Goal: Information Seeking & Learning: Learn about a topic

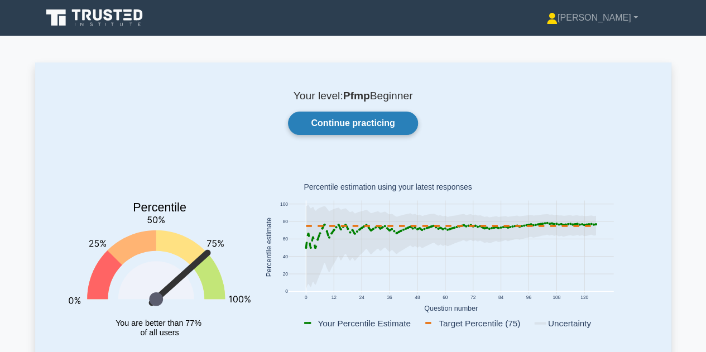
click at [379, 118] on link "Continue practicing" at bounding box center [352, 123] width 129 height 23
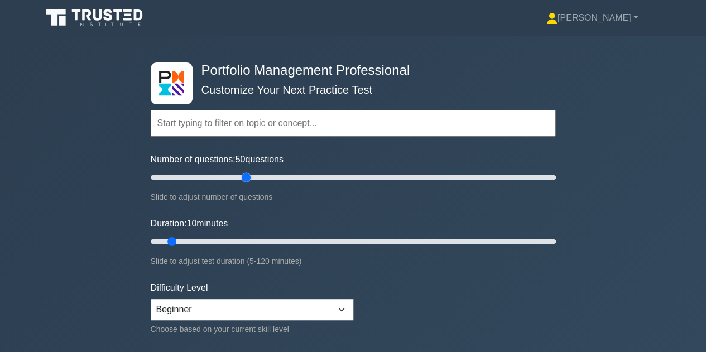
drag, startPoint x: 175, startPoint y: 175, endPoint x: 251, endPoint y: 177, distance: 76.4
type input "50"
click at [251, 177] on input "Number of questions: 50 questions" at bounding box center [353, 177] width 405 height 13
drag, startPoint x: 175, startPoint y: 241, endPoint x: 360, endPoint y: 242, distance: 185.7
type input "65"
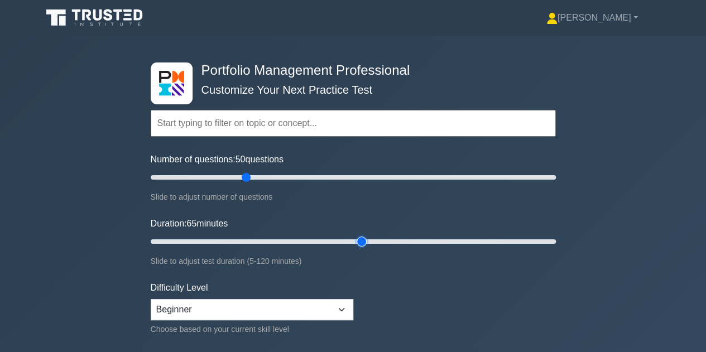
click at [360, 242] on input "Duration: 65 minutes" at bounding box center [353, 241] width 405 height 13
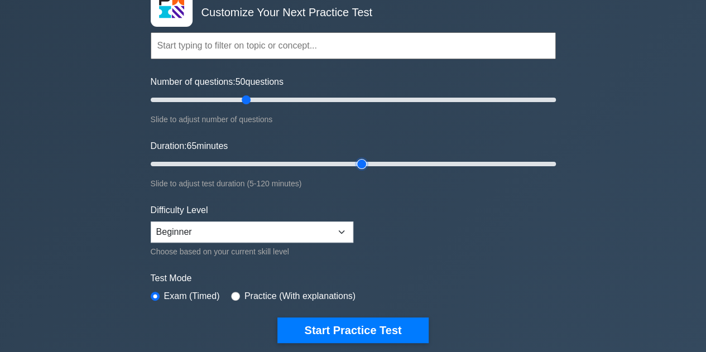
scroll to position [79, 0]
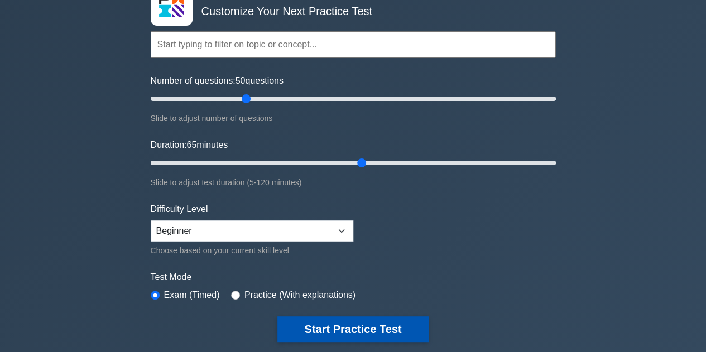
click at [344, 327] on button "Start Practice Test" at bounding box center [352, 329] width 151 height 26
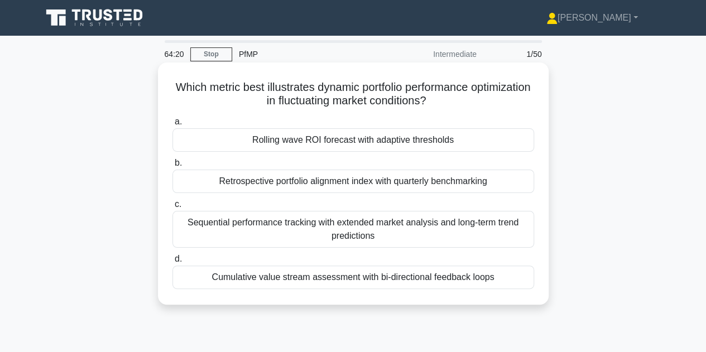
click at [306, 144] on div "Rolling wave ROI forecast with adaptive thresholds" at bounding box center [352, 139] width 361 height 23
click at [172, 125] on input "a. Rolling wave ROI forecast with adaptive thresholds" at bounding box center [172, 121] width 0 height 7
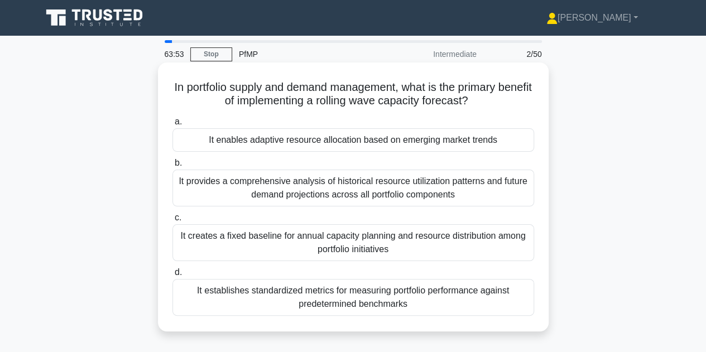
click at [300, 143] on div "It enables adaptive resource allocation based on emerging market trends" at bounding box center [352, 139] width 361 height 23
click at [172, 125] on input "a. It enables adaptive resource allocation based on emerging market trends" at bounding box center [172, 121] width 0 height 7
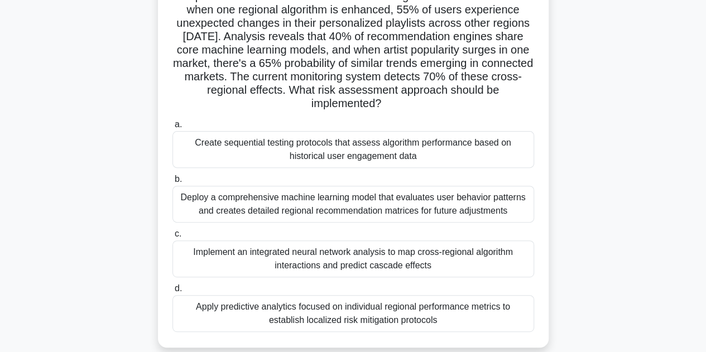
scroll to position [105, 0]
click at [330, 257] on div "Implement an integrated neural network analysis to map cross-regional algorithm…" at bounding box center [352, 258] width 361 height 37
click at [172, 237] on input "c. Implement an integrated neural network analysis to map cross-regional algori…" at bounding box center [172, 233] width 0 height 7
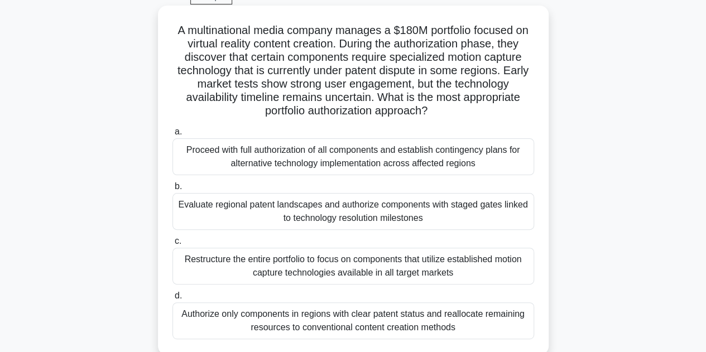
scroll to position [61, 0]
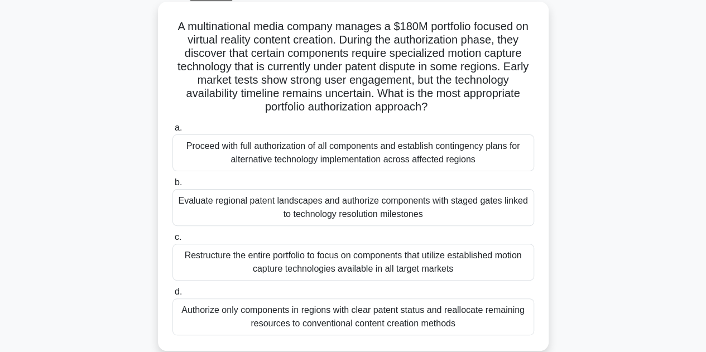
click at [471, 204] on div "Evaluate regional patent landscapes and authorize components with staged gates …" at bounding box center [352, 207] width 361 height 37
click at [172, 186] on input "b. Evaluate regional patent landscapes and authorize components with staged gat…" at bounding box center [172, 182] width 0 height 7
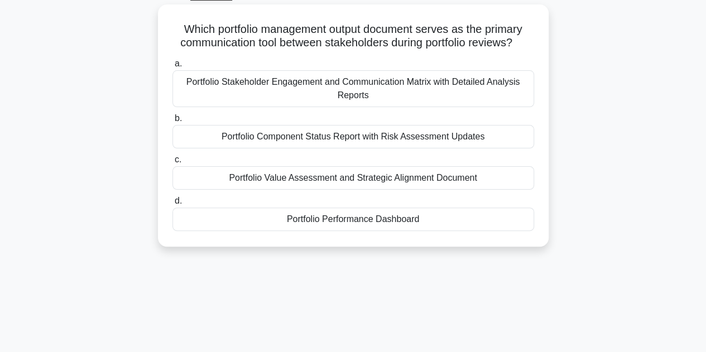
scroll to position [0, 0]
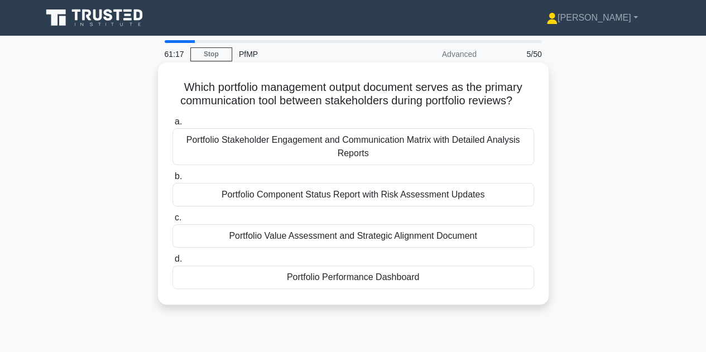
click at [350, 152] on div "Portfolio Stakeholder Engagement and Communication Matrix with Detailed Analysi…" at bounding box center [352, 146] width 361 height 37
click at [172, 125] on input "a. Portfolio Stakeholder Engagement and Communication Matrix with Detailed Anal…" at bounding box center [172, 121] width 0 height 7
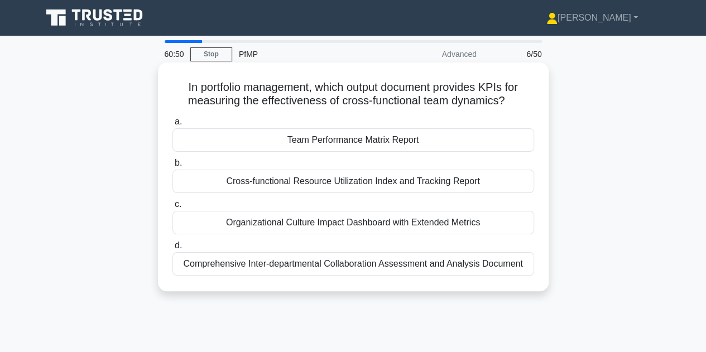
click at [344, 261] on div "Comprehensive Inter-departmental Collaboration Assessment and Analysis Document" at bounding box center [352, 263] width 361 height 23
click at [172, 249] on input "d. Comprehensive Inter-departmental Collaboration Assessment and Analysis Docum…" at bounding box center [172, 245] width 0 height 7
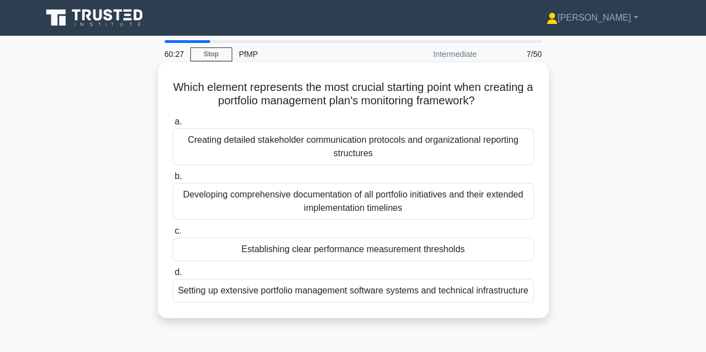
click at [337, 247] on div "Establishing clear performance measurement thresholds" at bounding box center [352, 249] width 361 height 23
click at [172, 235] on input "c. Establishing clear performance measurement thresholds" at bounding box center [172, 231] width 0 height 7
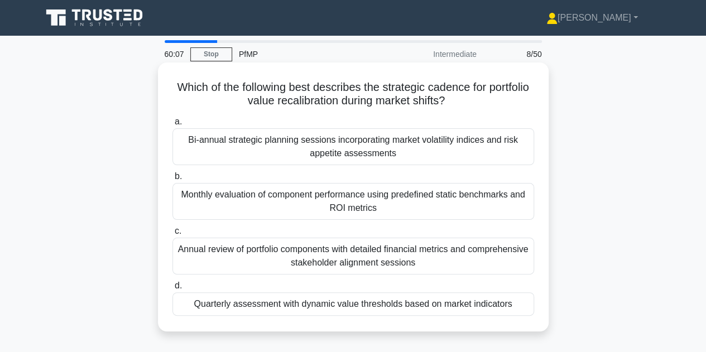
click at [334, 297] on div "Quarterly assessment with dynamic value thresholds based on market indicators" at bounding box center [352, 303] width 361 height 23
click at [172, 289] on input "d. Quarterly assessment with dynamic value thresholds based on market indicators" at bounding box center [172, 285] width 0 height 7
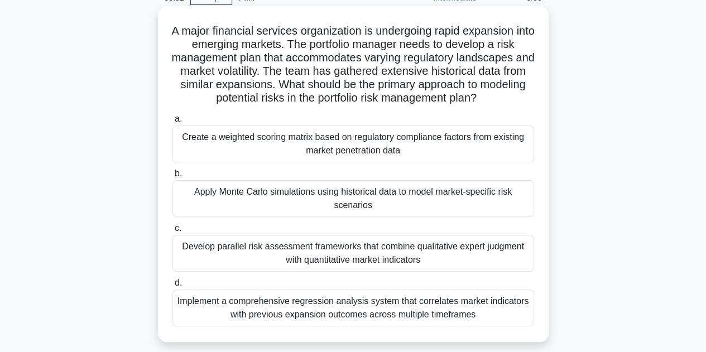
scroll to position [57, 0]
click at [322, 146] on div "Create a weighted scoring matrix based on regulatory compliance factors from ex…" at bounding box center [352, 143] width 361 height 37
click at [172, 122] on input "a. Create a weighted scoring matrix based on regulatory compliance factors from…" at bounding box center [172, 118] width 0 height 7
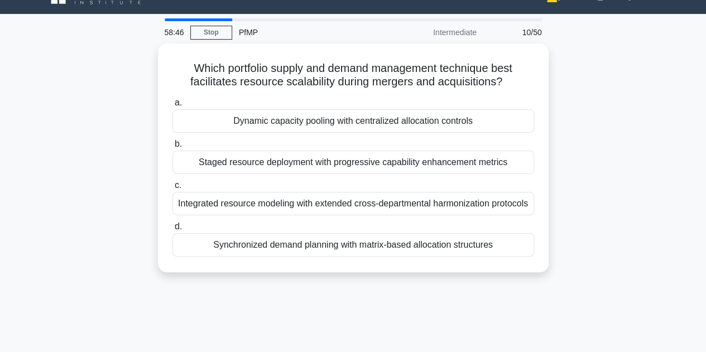
scroll to position [0, 0]
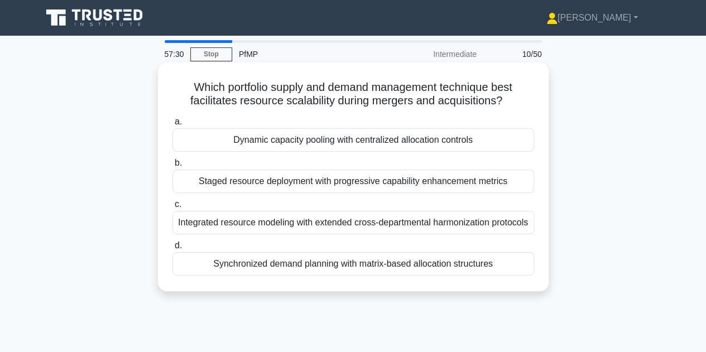
click at [314, 144] on div "Dynamic capacity pooling with centralized allocation controls" at bounding box center [352, 139] width 361 height 23
click at [172, 125] on input "a. Dynamic capacity pooling with centralized allocation controls" at bounding box center [172, 121] width 0 height 7
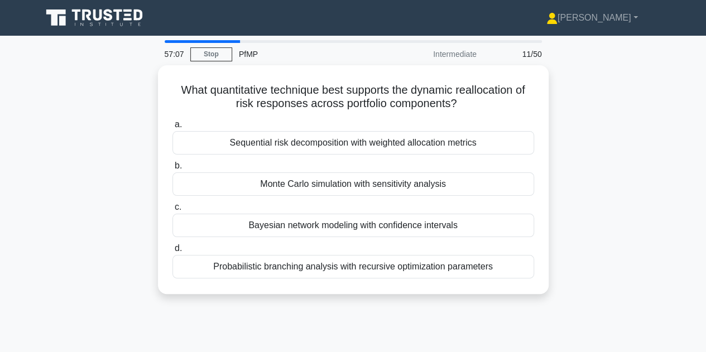
click at [572, 160] on div "What quantitative technique best supports the dynamic reallocation of risk resp…" at bounding box center [353, 186] width 636 height 242
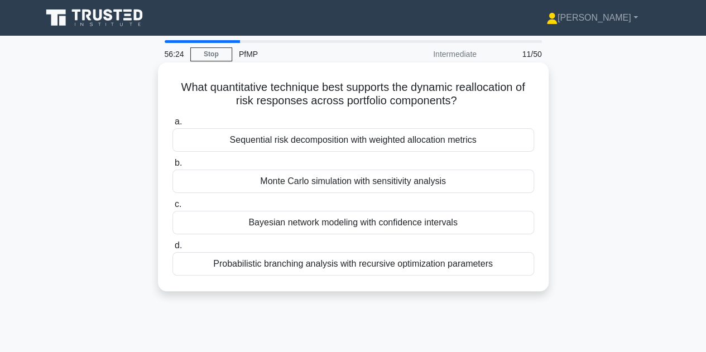
click at [331, 147] on div "Sequential risk decomposition with weighted allocation metrics" at bounding box center [352, 139] width 361 height 23
click at [172, 125] on input "a. Sequential risk decomposition with weighted allocation metrics" at bounding box center [172, 121] width 0 height 7
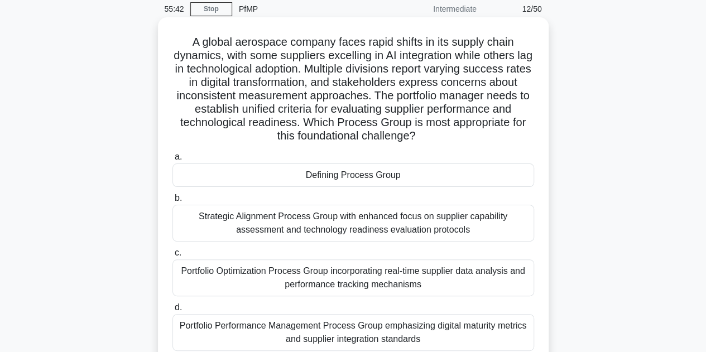
scroll to position [50, 0]
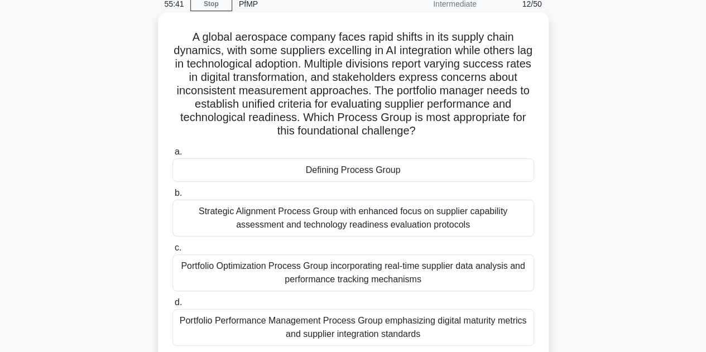
click at [380, 176] on div "Defining Process Group" at bounding box center [352, 169] width 361 height 23
click at [172, 156] on input "a. Defining Process Group" at bounding box center [172, 151] width 0 height 7
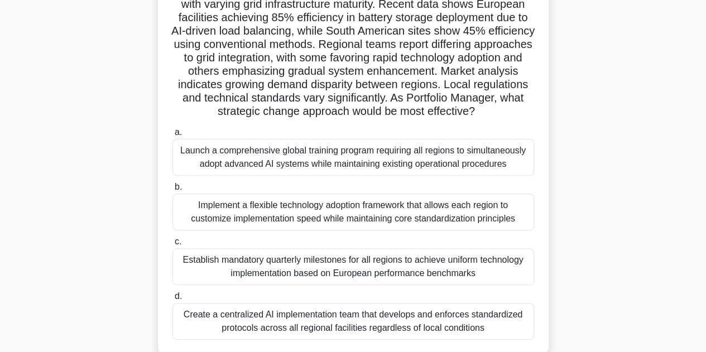
scroll to position [102, 0]
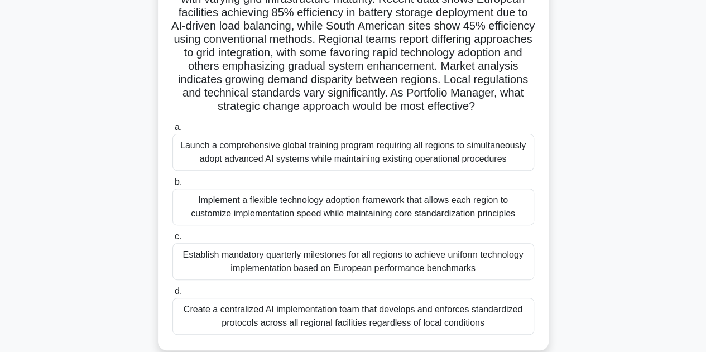
click at [417, 205] on div "Implement a flexible technology adoption framework that allows each region to c…" at bounding box center [352, 207] width 361 height 37
click at [172, 186] on input "b. Implement a flexible technology adoption framework that allows each region t…" at bounding box center [172, 181] width 0 height 7
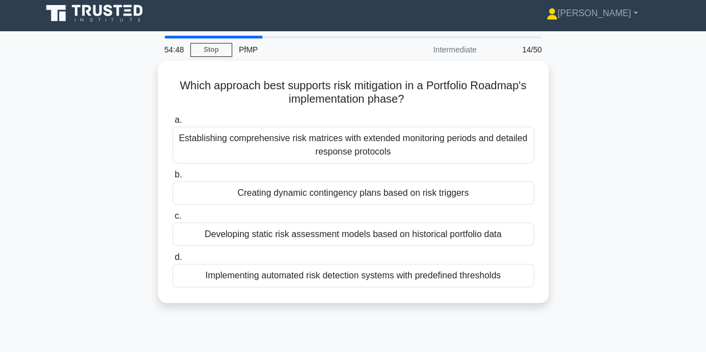
scroll to position [0, 0]
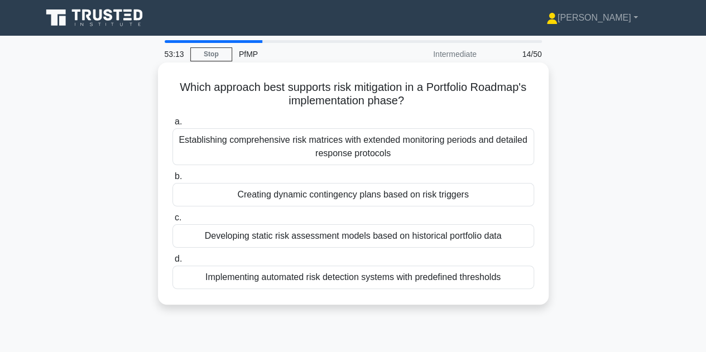
click at [250, 155] on div "Establishing comprehensive risk matrices with extended monitoring periods and d…" at bounding box center [352, 146] width 361 height 37
click at [172, 125] on input "a. Establishing comprehensive risk matrices with extended monitoring periods an…" at bounding box center [172, 121] width 0 height 7
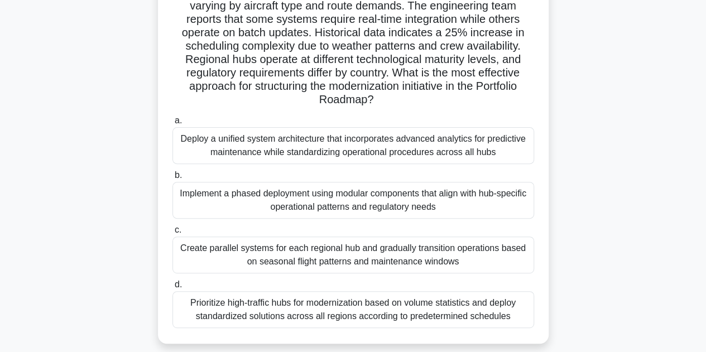
scroll to position [124, 0]
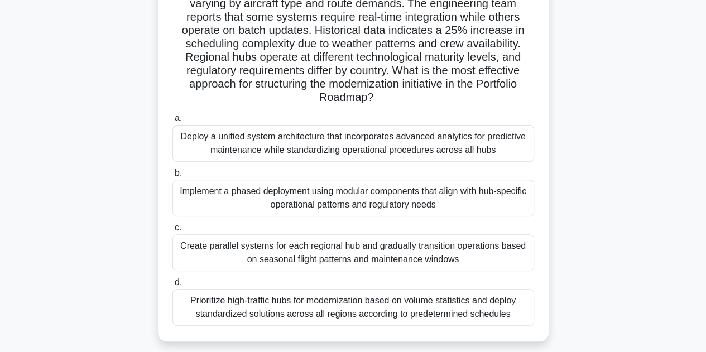
click at [383, 311] on div "Prioritize high-traffic hubs for modernization based on volume statistics and d…" at bounding box center [352, 307] width 361 height 37
click at [172, 286] on input "d. Prioritize high-traffic hubs for modernization based on volume statistics an…" at bounding box center [172, 282] width 0 height 7
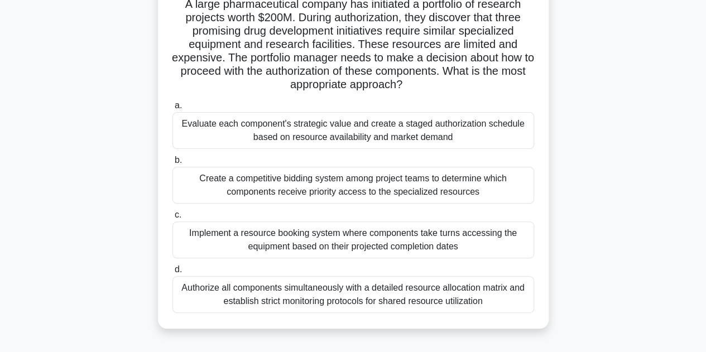
scroll to position [0, 0]
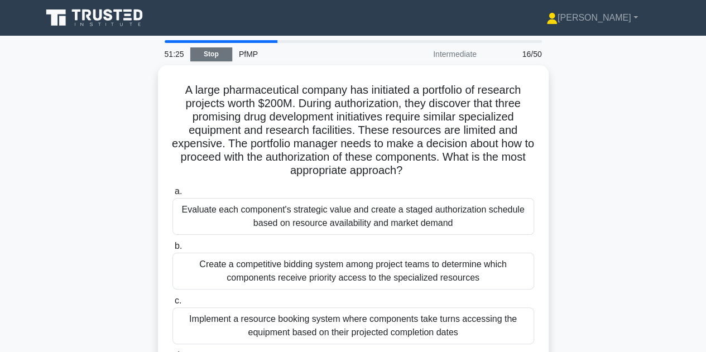
click at [215, 53] on link "Stop" at bounding box center [211, 54] width 42 height 14
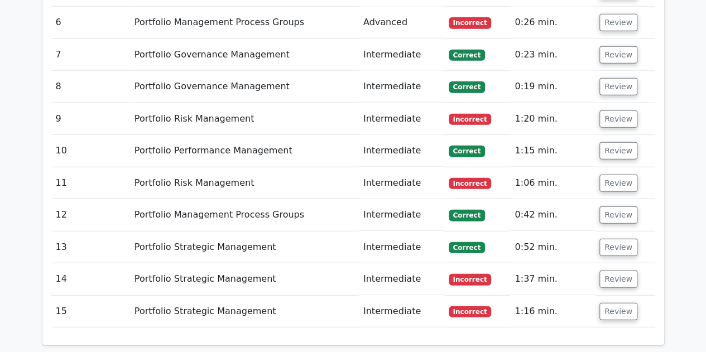
scroll to position [1513, 0]
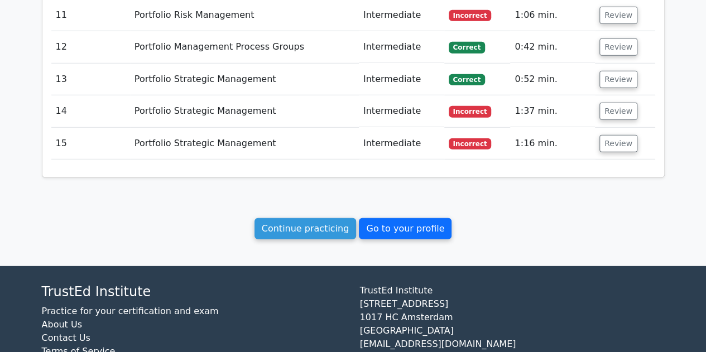
click at [387, 218] on link "Go to your profile" at bounding box center [405, 228] width 93 height 21
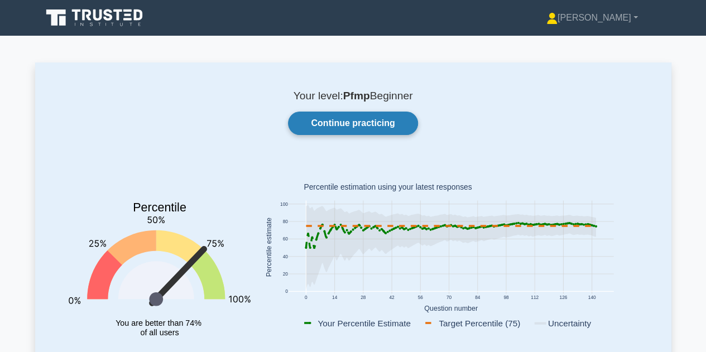
click at [336, 117] on link "Continue practicing" at bounding box center [352, 123] width 129 height 23
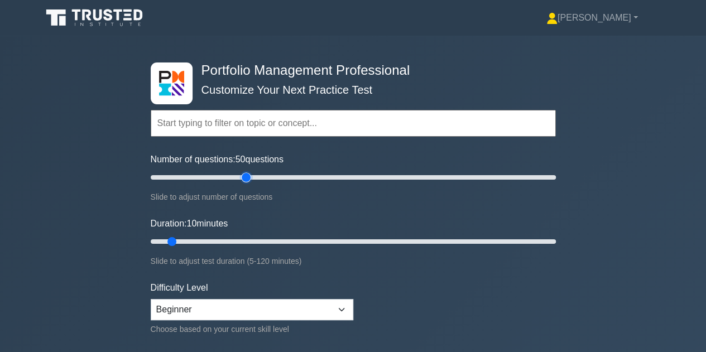
drag, startPoint x: 163, startPoint y: 178, endPoint x: 249, endPoint y: 188, distance: 87.0
type input "50"
click at [249, 184] on input "Number of questions: 50 questions" at bounding box center [353, 177] width 405 height 13
drag, startPoint x: 172, startPoint y: 239, endPoint x: 360, endPoint y: 218, distance: 189.7
type input "65"
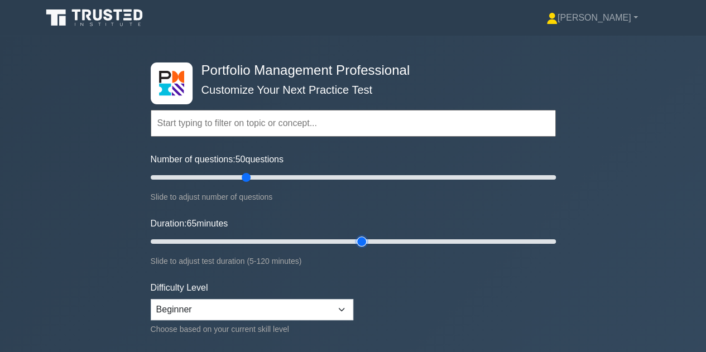
click at [360, 235] on input "Duration: 65 minutes" at bounding box center [353, 241] width 405 height 13
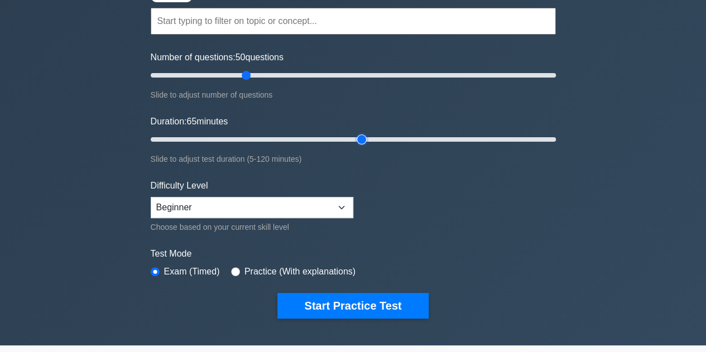
scroll to position [103, 0]
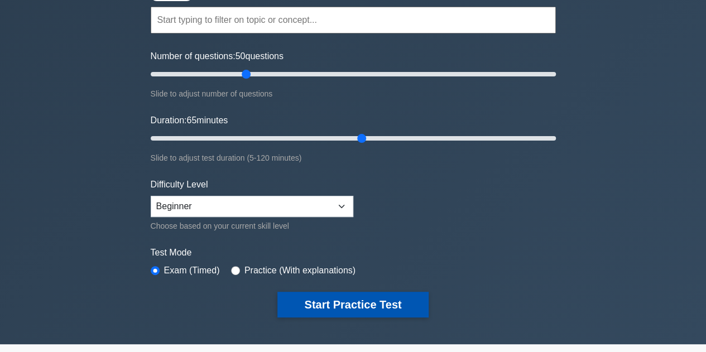
click at [310, 300] on button "Start Practice Test" at bounding box center [352, 305] width 151 height 26
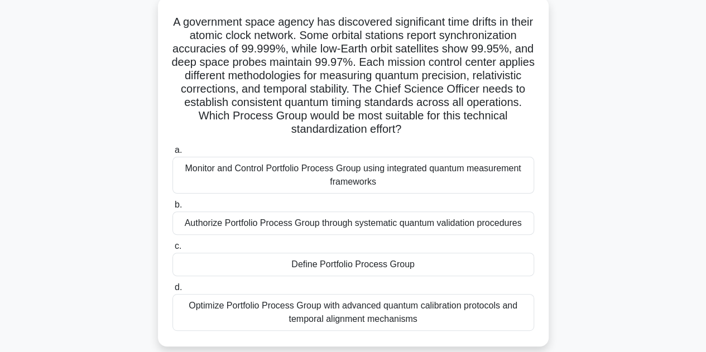
scroll to position [69, 0]
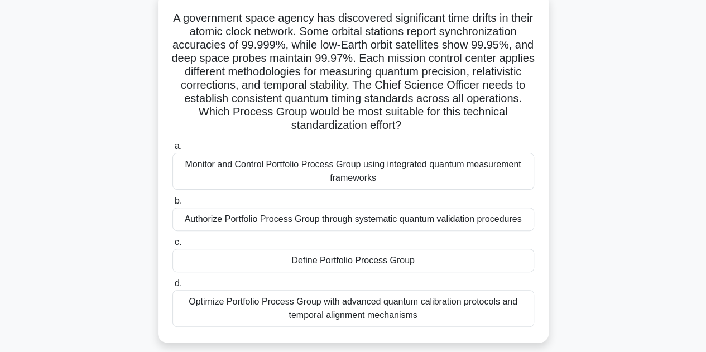
click at [473, 258] on div "Define Portfolio Process Group" at bounding box center [352, 260] width 361 height 23
click at [172, 246] on input "c. Define Portfolio Process Group" at bounding box center [172, 242] width 0 height 7
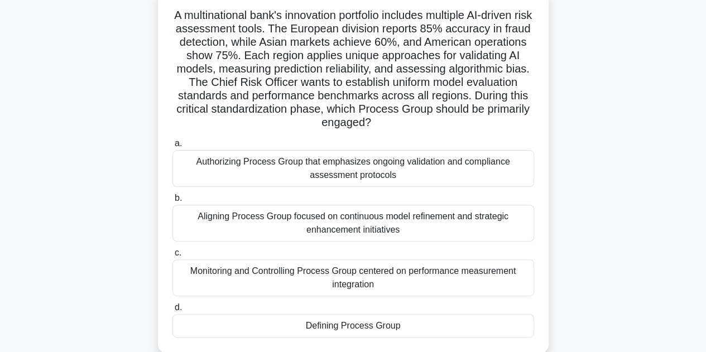
scroll to position [78, 0]
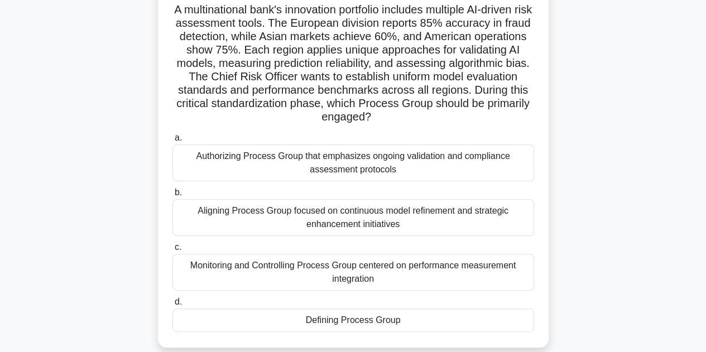
click at [347, 322] on div "Defining Process Group" at bounding box center [352, 319] width 361 height 23
click at [172, 306] on input "d. Defining Process Group" at bounding box center [172, 301] width 0 height 7
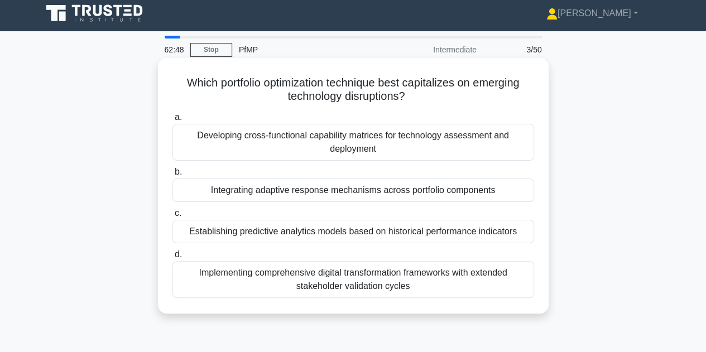
scroll to position [0, 0]
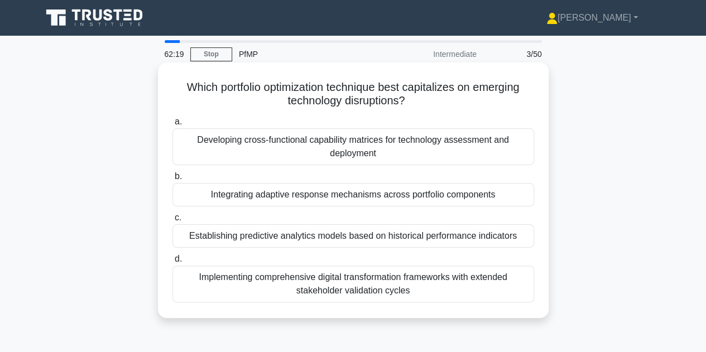
click at [402, 197] on div "Integrating adaptive response mechanisms across portfolio components" at bounding box center [352, 194] width 361 height 23
click at [172, 180] on input "b. Integrating adaptive response mechanisms across portfolio components" at bounding box center [172, 176] width 0 height 7
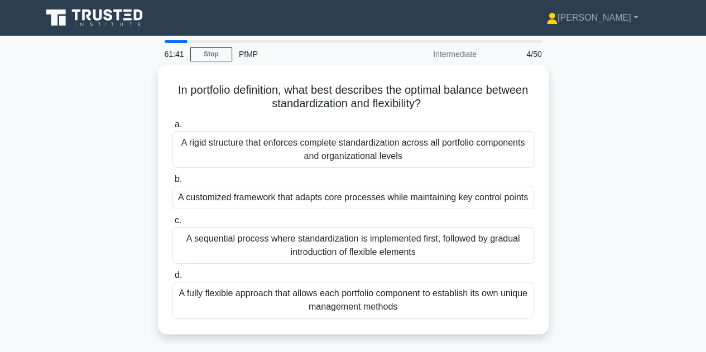
click at [402, 197] on div "A customized framework that adapts core processes while maintaining key control…" at bounding box center [352, 197] width 361 height 23
click at [172, 183] on input "b. A customized framework that adapts core processes while maintaining key cont…" at bounding box center [172, 179] width 0 height 7
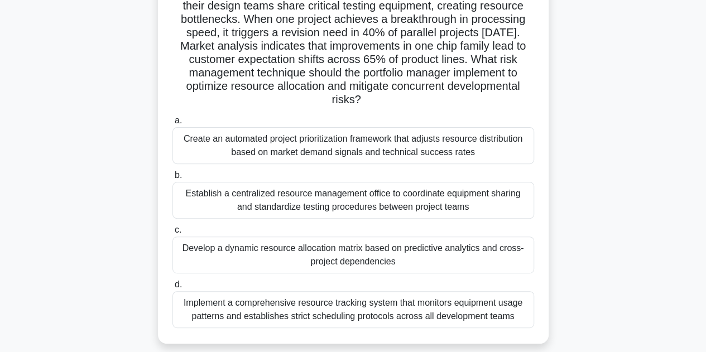
scroll to position [109, 0]
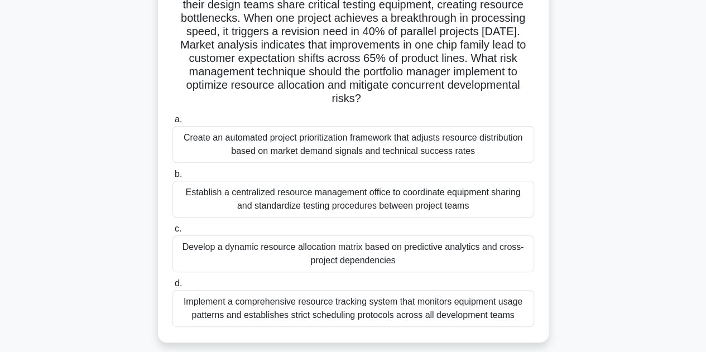
click at [284, 152] on div "Create an automated project prioritization framework that adjusts resource dist…" at bounding box center [352, 144] width 361 height 37
click at [172, 123] on input "a. Create an automated project prioritization framework that adjusts resource d…" at bounding box center [172, 119] width 0 height 7
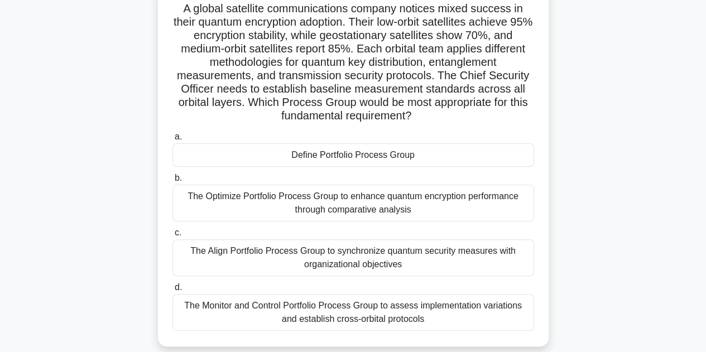
scroll to position [86, 0]
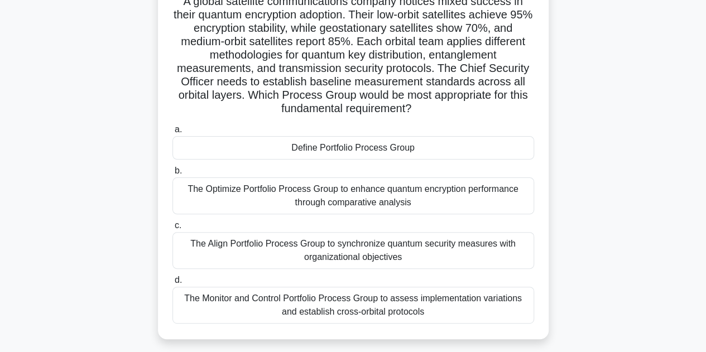
click at [428, 247] on div "The Align Portfolio Process Group to synchronize quantum security measures with…" at bounding box center [352, 250] width 361 height 37
click at [172, 229] on input "c. The Align Portfolio Process Group to synchronize quantum security measures w…" at bounding box center [172, 225] width 0 height 7
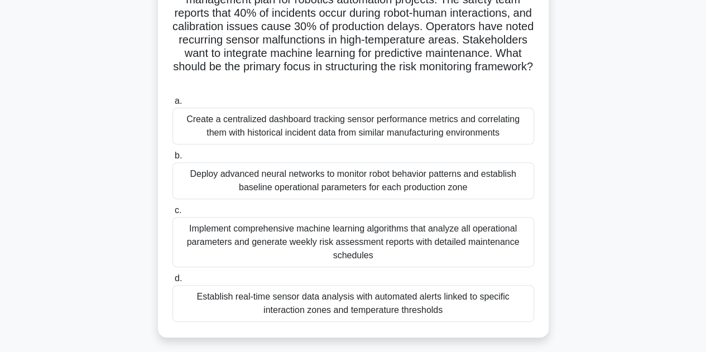
scroll to position [104, 0]
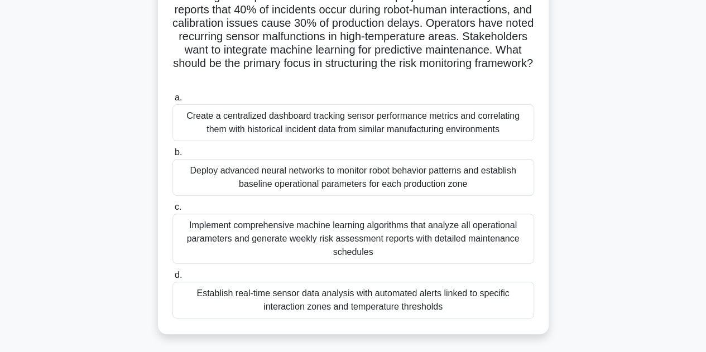
click at [417, 244] on div "Implement comprehensive machine learning algorithms that analyze all operationa…" at bounding box center [352, 239] width 361 height 50
click at [172, 211] on input "c. Implement comprehensive machine learning algorithms that analyze all operati…" at bounding box center [172, 207] width 0 height 7
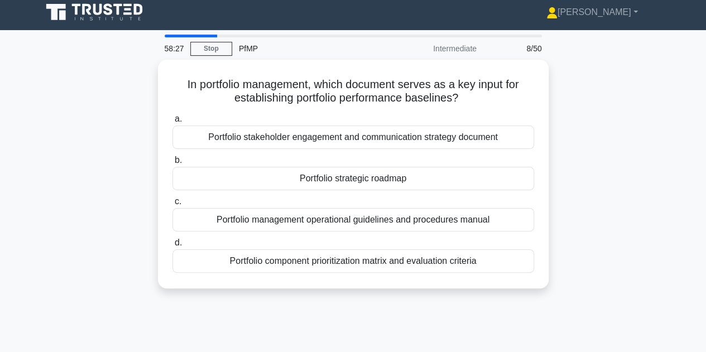
scroll to position [0, 0]
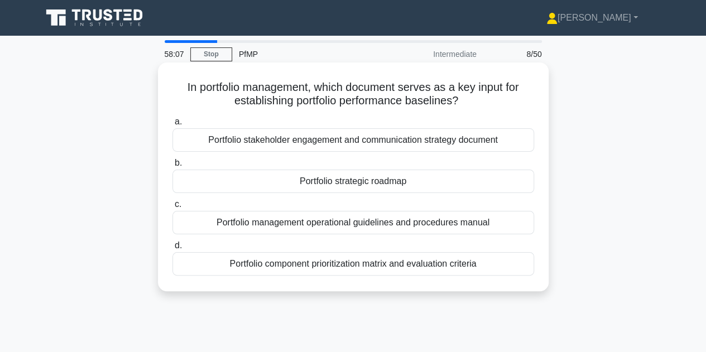
click at [395, 267] on div "Portfolio component prioritization matrix and evaluation criteria" at bounding box center [352, 263] width 361 height 23
click at [172, 249] on input "d. Portfolio component prioritization matrix and evaluation criteria" at bounding box center [172, 245] width 0 height 7
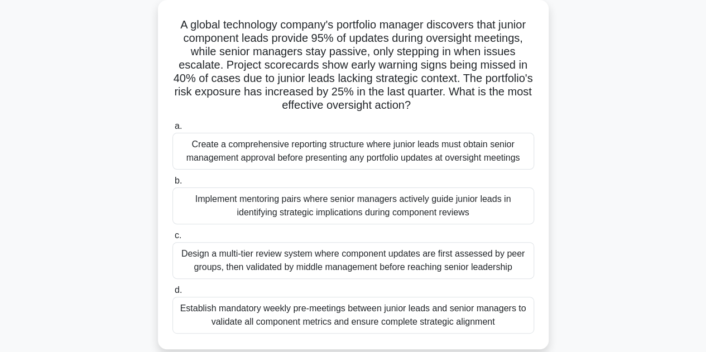
scroll to position [66, 0]
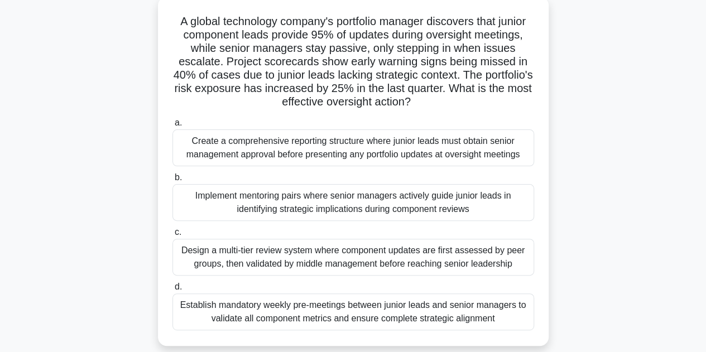
click at [364, 204] on div "Implement mentoring pairs where senior managers actively guide junior leads in …" at bounding box center [352, 202] width 361 height 37
click at [172, 181] on input "b. Implement mentoring pairs where senior managers actively guide junior leads …" at bounding box center [172, 177] width 0 height 7
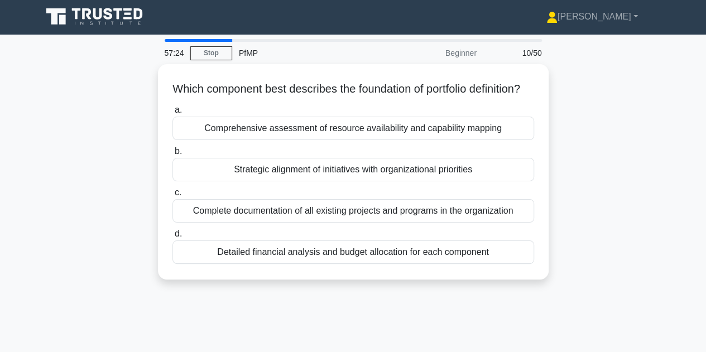
scroll to position [0, 0]
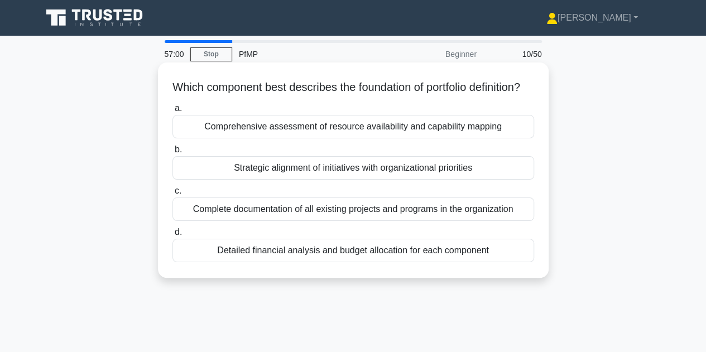
click at [347, 180] on div "Strategic alignment of initiatives with organizational priorities" at bounding box center [352, 167] width 361 height 23
click at [172, 153] on input "b. Strategic alignment of initiatives with organizational priorities" at bounding box center [172, 149] width 0 height 7
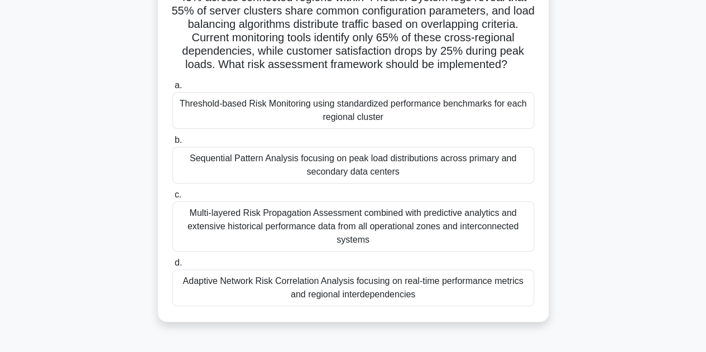
scroll to position [133, 0]
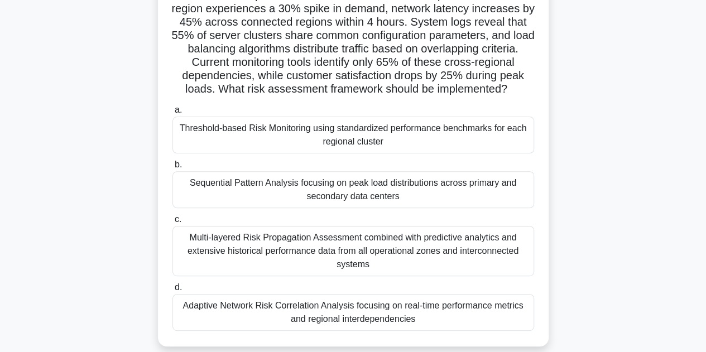
click at [472, 247] on div "Multi-layered Risk Propagation Assessment combined with predictive analytics an…" at bounding box center [352, 251] width 361 height 50
click at [172, 223] on input "c. Multi-layered Risk Propagation Assessment combined with predictive analytics…" at bounding box center [172, 219] width 0 height 7
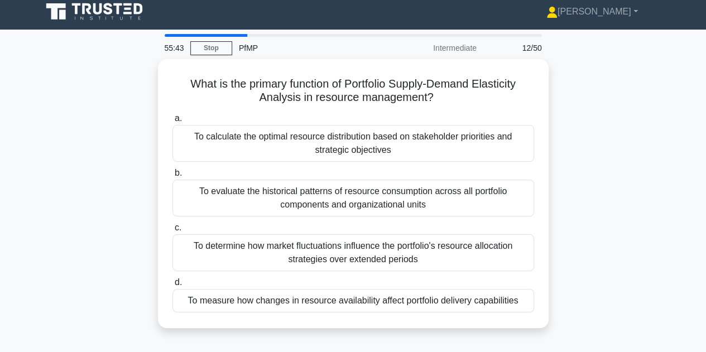
scroll to position [0, 0]
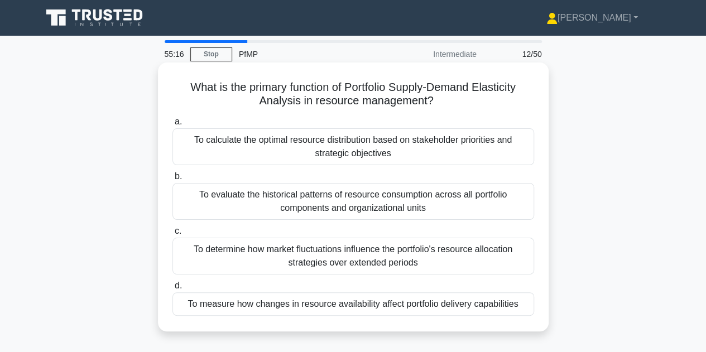
click at [402, 260] on div "To determine how market fluctuations influence the portfolio's resource allocat…" at bounding box center [352, 256] width 361 height 37
click at [172, 235] on input "c. To determine how market fluctuations influence the portfolio's resource allo…" at bounding box center [172, 231] width 0 height 7
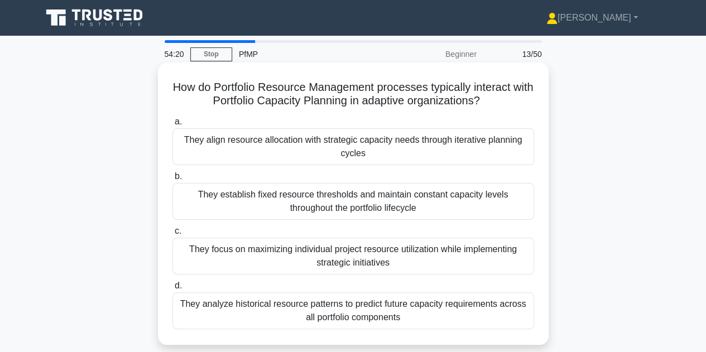
click at [442, 147] on div "They align resource allocation with strategic capacity needs through iterative …" at bounding box center [352, 146] width 361 height 37
click at [172, 125] on input "a. They align resource allocation with strategic capacity needs through iterati…" at bounding box center [172, 121] width 0 height 7
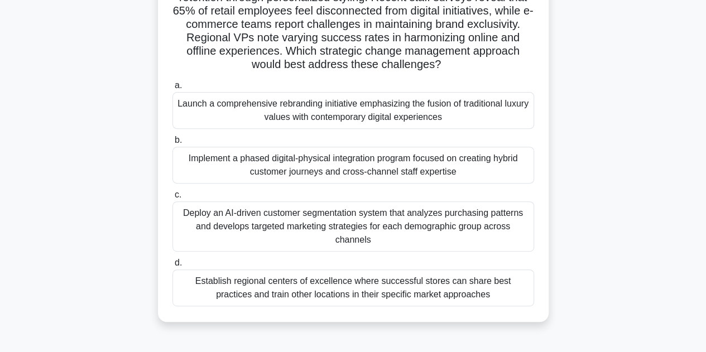
scroll to position [146, 0]
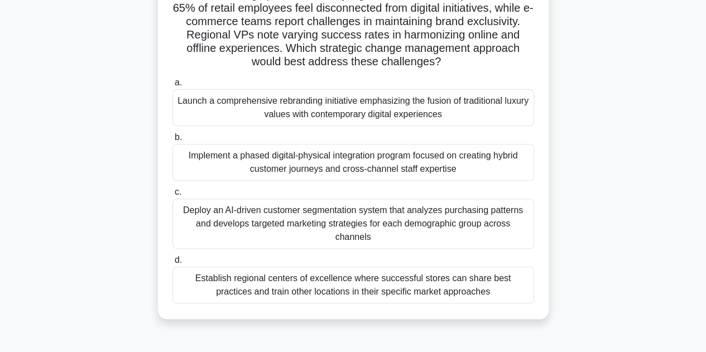
click at [442, 156] on div "Implement a phased digital-physical integration program focused on creating hyb…" at bounding box center [352, 162] width 361 height 37
click at [172, 141] on input "b. Implement a phased digital-physical integration program focused on creating …" at bounding box center [172, 137] width 0 height 7
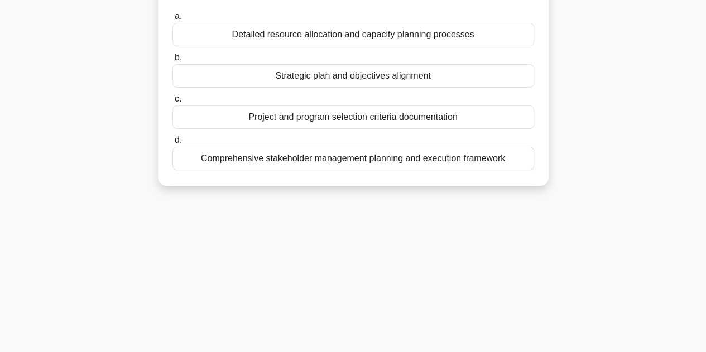
scroll to position [0, 0]
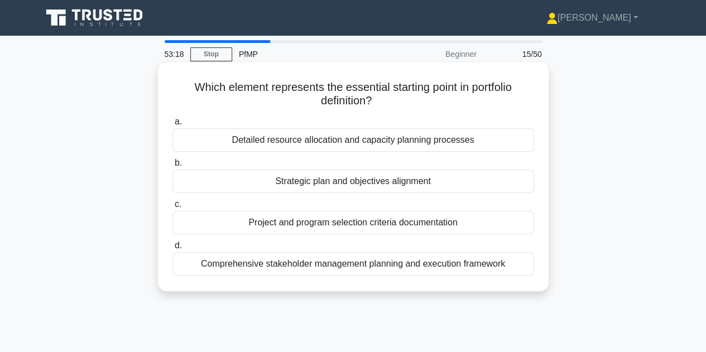
click at [409, 182] on div "Strategic plan and objectives alignment" at bounding box center [352, 181] width 361 height 23
click at [172, 167] on input "b. Strategic plan and objectives alignment" at bounding box center [172, 163] width 0 height 7
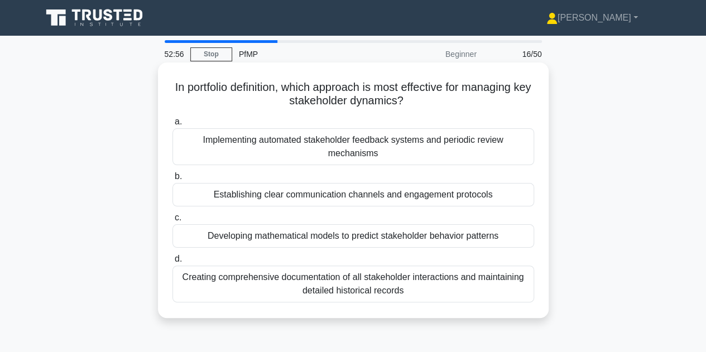
click at [486, 183] on div "Establishing clear communication channels and engagement protocols" at bounding box center [352, 194] width 361 height 23
click at [172, 177] on input "b. Establishing clear communication channels and engagement protocols" at bounding box center [172, 176] width 0 height 7
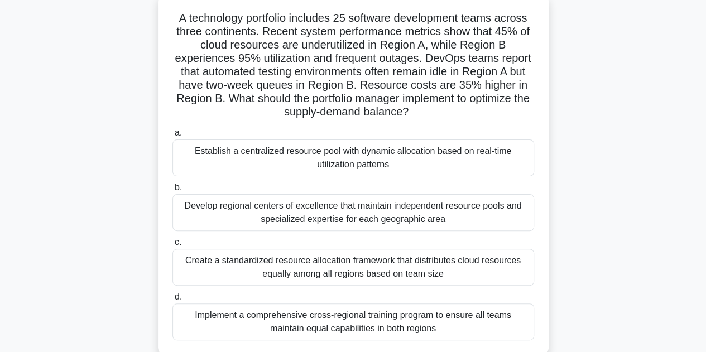
scroll to position [70, 0]
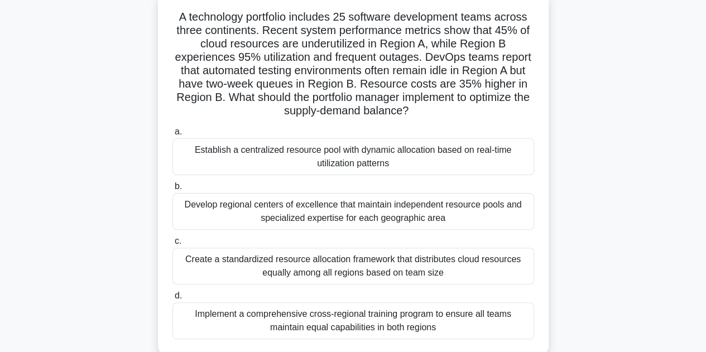
click at [470, 158] on div "Establish a centralized resource pool with dynamic allocation based on real-tim…" at bounding box center [352, 156] width 361 height 37
click at [172, 136] on input "a. Establish a centralized resource pool with dynamic allocation based on real-…" at bounding box center [172, 131] width 0 height 7
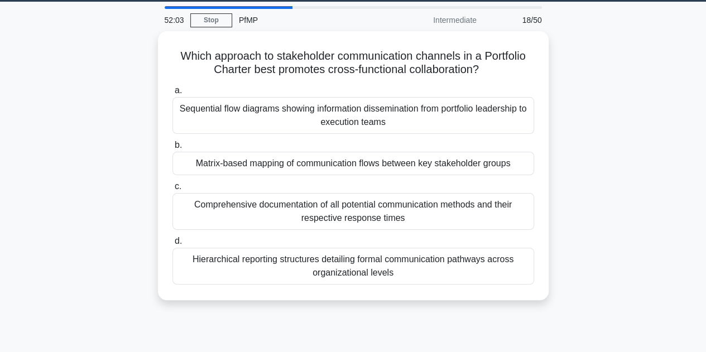
scroll to position [0, 0]
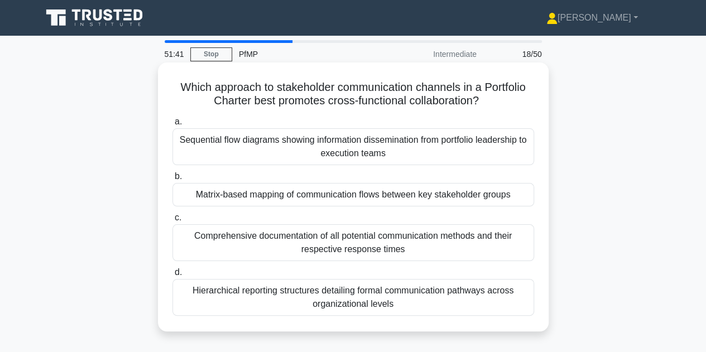
click at [354, 313] on div "Hierarchical reporting structures detailing formal communication pathways acros…" at bounding box center [352, 297] width 361 height 37
click at [172, 276] on input "d. Hierarchical reporting structures detailing formal communication pathways ac…" at bounding box center [172, 272] width 0 height 7
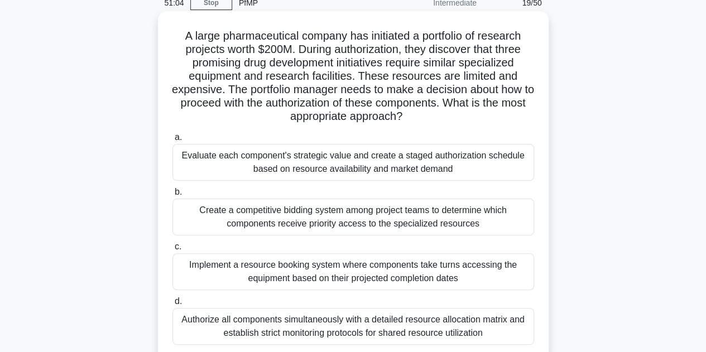
scroll to position [59, 0]
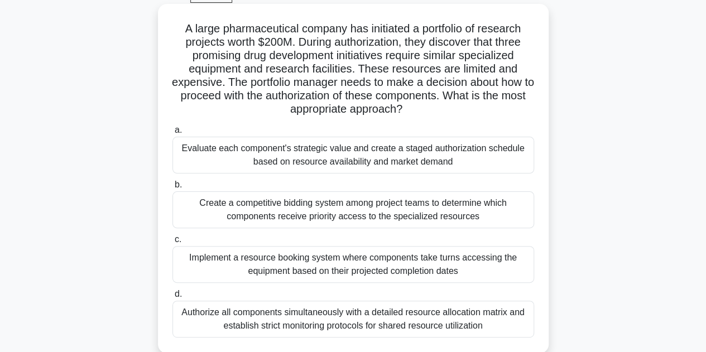
click at [483, 163] on div "Evaluate each component's strategic value and create a staged authorization sch…" at bounding box center [352, 155] width 361 height 37
click at [172, 134] on input "a. Evaluate each component's strategic value and create a staged authorization …" at bounding box center [172, 130] width 0 height 7
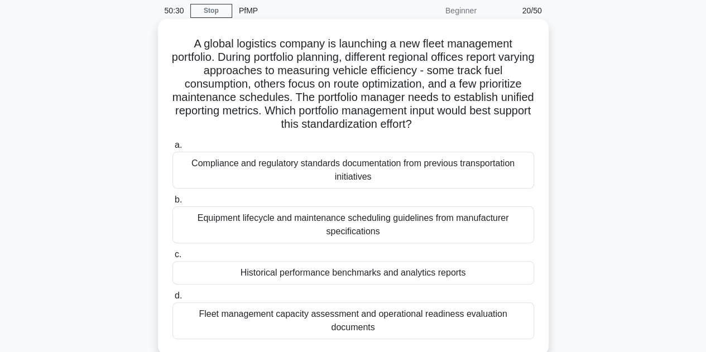
scroll to position [46, 0]
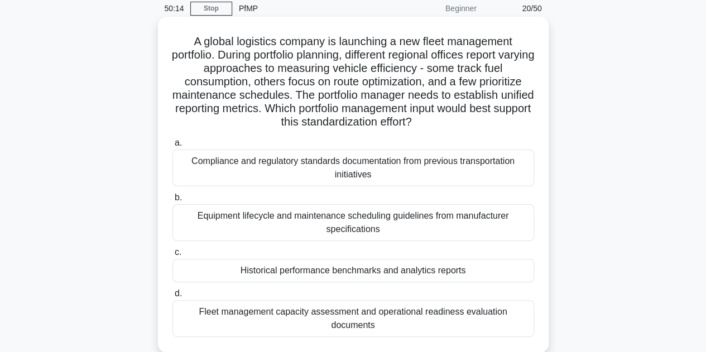
click at [405, 311] on div "Fleet management capacity assessment and operational readiness evaluation docum…" at bounding box center [352, 318] width 361 height 37
click at [172, 297] on input "d. Fleet management capacity assessment and operational readiness evaluation do…" at bounding box center [172, 293] width 0 height 7
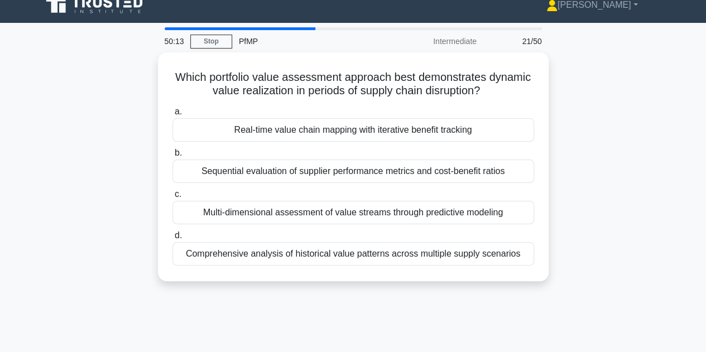
scroll to position [0, 0]
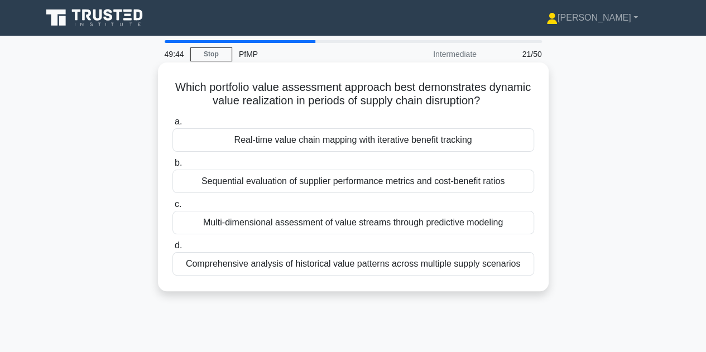
click at [498, 259] on div "Comprehensive analysis of historical value patterns across multiple supply scen…" at bounding box center [352, 263] width 361 height 23
click at [172, 249] on input "d. Comprehensive analysis of historical value patterns across multiple supply s…" at bounding box center [172, 245] width 0 height 7
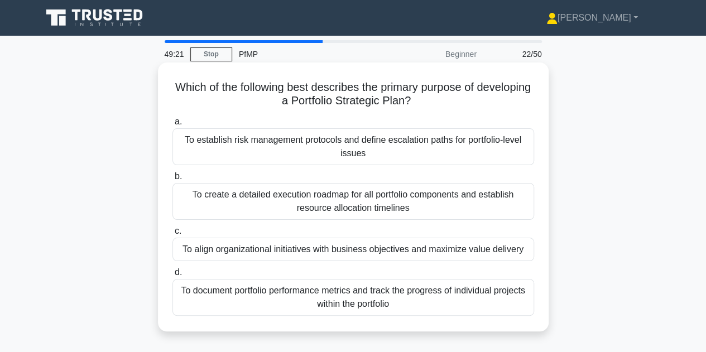
click at [430, 250] on div "To align organizational initiatives with business objectives and maximize value…" at bounding box center [352, 249] width 361 height 23
click at [172, 235] on input "c. To align organizational initiatives with business objectives and maximize va…" at bounding box center [172, 231] width 0 height 7
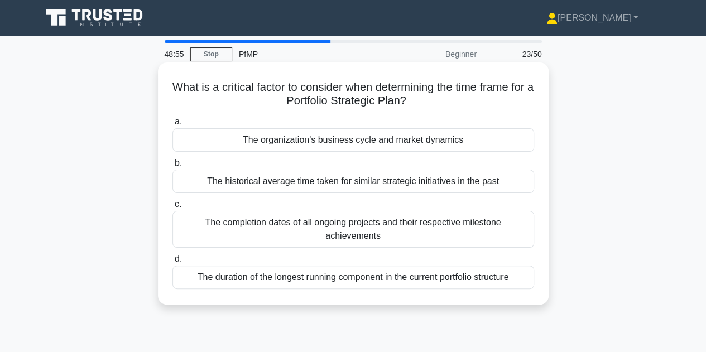
click at [415, 277] on div "The duration of the longest running component in the current portfolio structure" at bounding box center [352, 276] width 361 height 23
click at [172, 263] on input "d. The duration of the longest running component in the current portfolio struc…" at bounding box center [172, 258] width 0 height 7
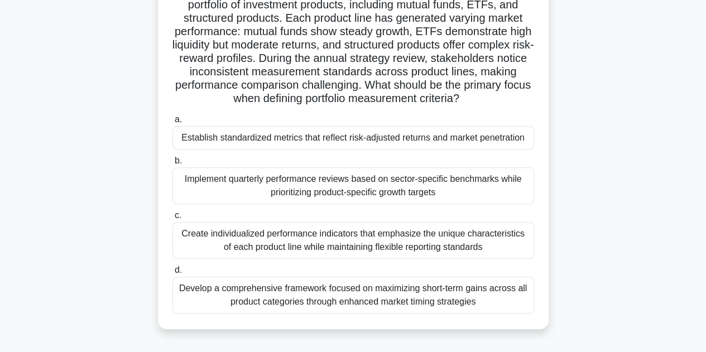
scroll to position [108, 0]
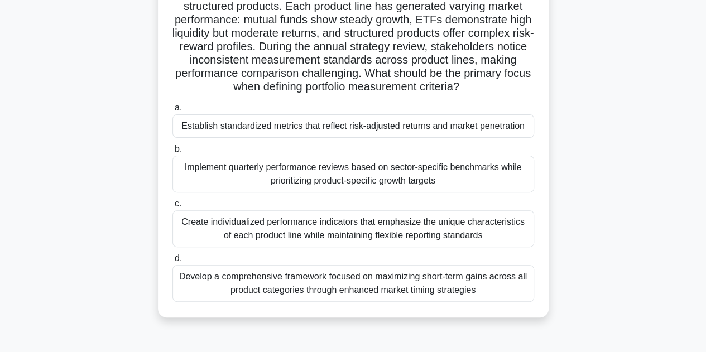
click at [392, 138] on div "Establish standardized metrics that reflect risk-adjusted returns and market pe…" at bounding box center [352, 125] width 361 height 23
click at [172, 112] on input "a. Establish standardized metrics that reflect risk-adjusted returns and market…" at bounding box center [172, 107] width 0 height 7
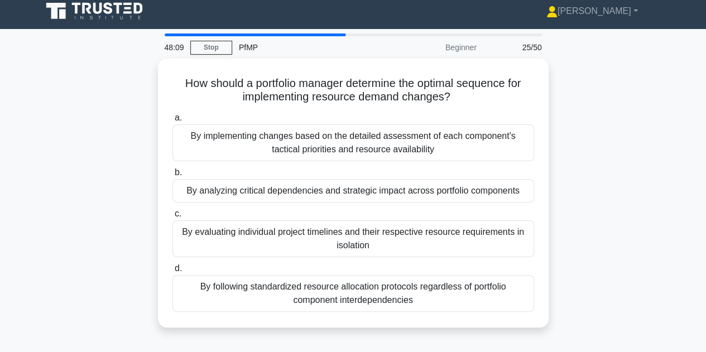
scroll to position [0, 0]
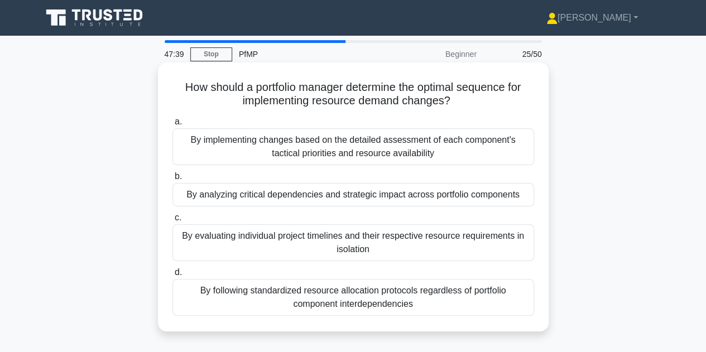
click at [369, 191] on div "By analyzing critical dependencies and strategic impact across portfolio compon…" at bounding box center [352, 194] width 361 height 23
click at [172, 180] on input "b. By analyzing critical dependencies and strategic impact across portfolio com…" at bounding box center [172, 176] width 0 height 7
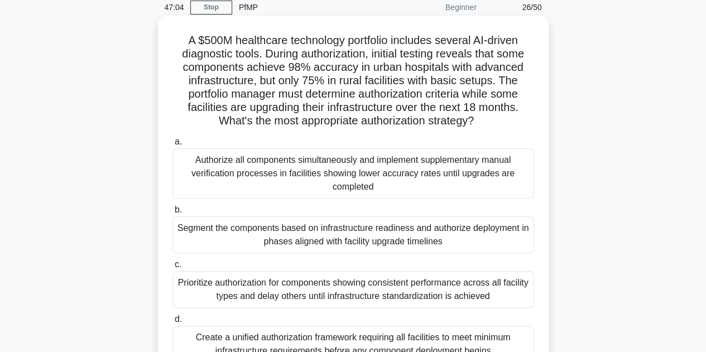
scroll to position [74, 0]
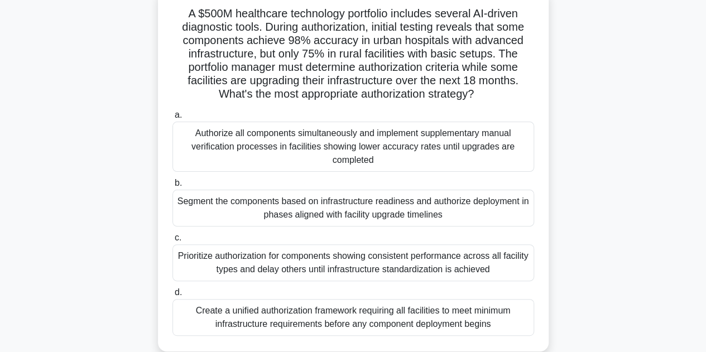
click at [357, 207] on div "Segment the components based on infrastructure readiness and authorize deployme…" at bounding box center [352, 208] width 361 height 37
click at [172, 187] on input "b. Segment the components based on infrastructure readiness and authorize deplo…" at bounding box center [172, 183] width 0 height 7
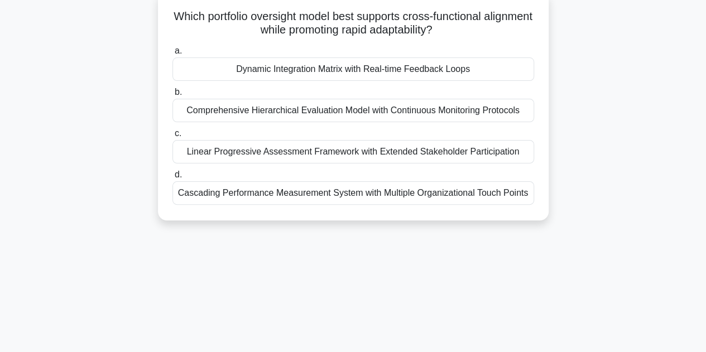
scroll to position [0, 0]
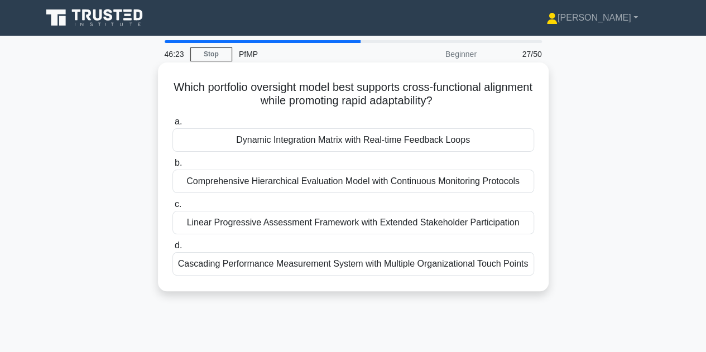
click at [348, 192] on div "Comprehensive Hierarchical Evaluation Model with Continuous Monitoring Protocols" at bounding box center [352, 181] width 361 height 23
click at [172, 167] on input "b. Comprehensive Hierarchical Evaluation Model with Continuous Monitoring Proto…" at bounding box center [172, 163] width 0 height 7
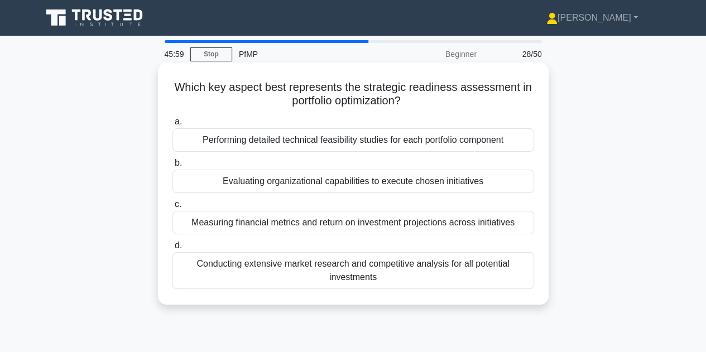
click at [341, 188] on div "Evaluating organizational capabilities to execute chosen initiatives" at bounding box center [352, 181] width 361 height 23
click at [172, 167] on input "b. Evaluating organizational capabilities to execute chosen initiatives" at bounding box center [172, 163] width 0 height 7
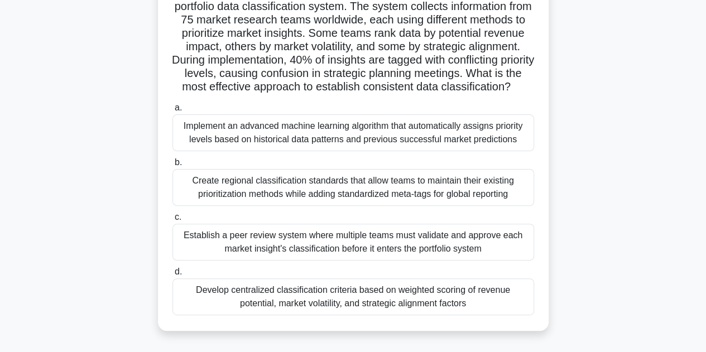
scroll to position [95, 0]
click at [355, 315] on div "Develop centralized classification criteria based on weighted scoring of revenu…" at bounding box center [352, 296] width 361 height 37
click at [172, 275] on input "d. Develop centralized classification criteria based on weighted scoring of rev…" at bounding box center [172, 271] width 0 height 7
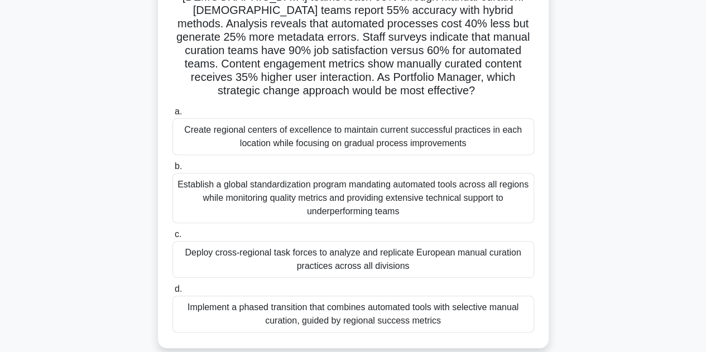
scroll to position [137, 0]
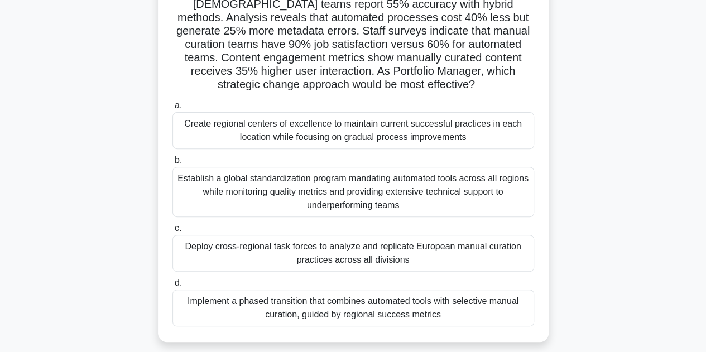
click at [423, 303] on div "Implement a phased transition that combines automated tools with selective manu…" at bounding box center [352, 307] width 361 height 37
click at [172, 287] on input "d. Implement a phased transition that combines automated tools with selective m…" at bounding box center [172, 282] width 0 height 7
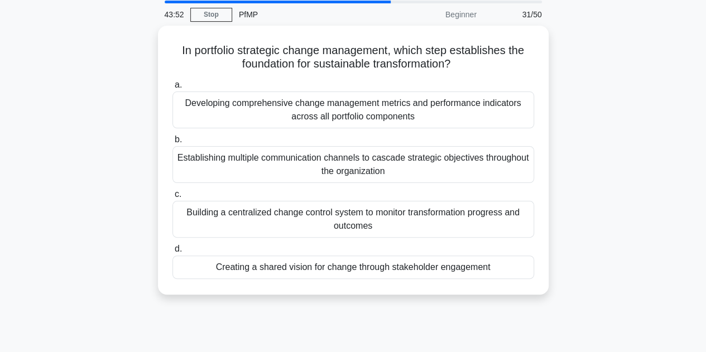
scroll to position [0, 0]
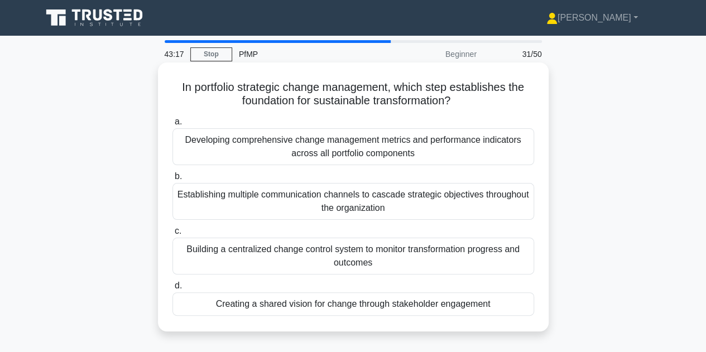
click at [395, 302] on div "Creating a shared vision for change through stakeholder engagement" at bounding box center [352, 303] width 361 height 23
click at [172, 289] on input "d. Creating a shared vision for change through stakeholder engagement" at bounding box center [172, 285] width 0 height 7
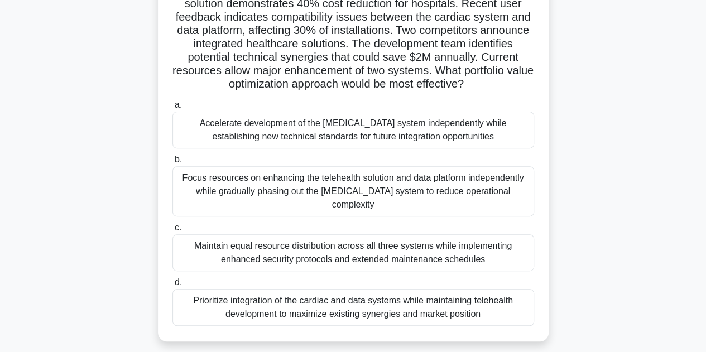
scroll to position [140, 0]
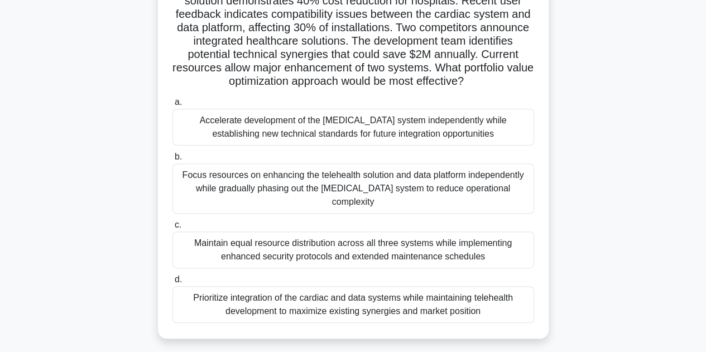
click at [355, 323] on div "Prioritize integration of the cardiac and data systems while maintaining telehe…" at bounding box center [352, 304] width 361 height 37
click at [172, 283] on input "d. Prioritize integration of the cardiac and data systems while maintaining tel…" at bounding box center [172, 279] width 0 height 7
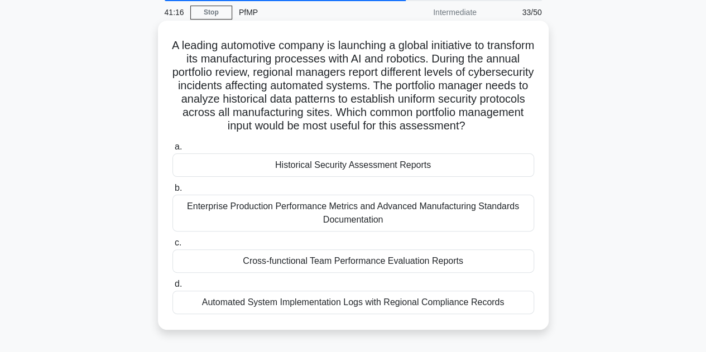
scroll to position [48, 0]
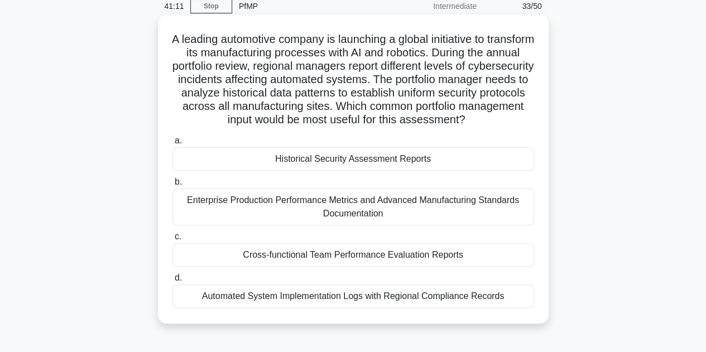
click at [354, 167] on div "Historical Security Assessment Reports" at bounding box center [352, 158] width 361 height 23
click at [172, 144] on input "a. Historical Security Assessment Reports" at bounding box center [172, 140] width 0 height 7
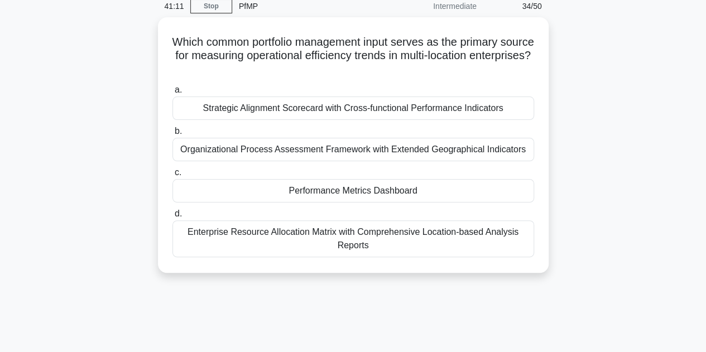
scroll to position [0, 0]
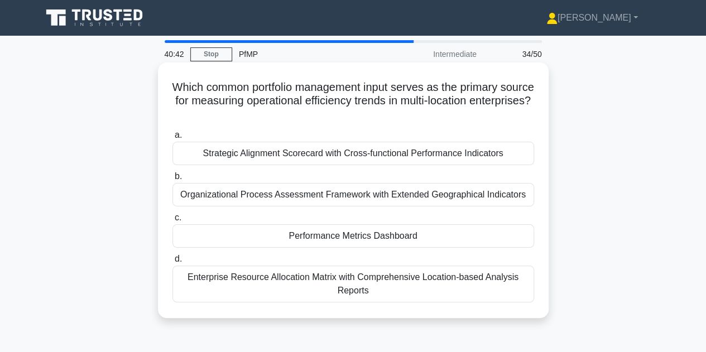
click at [404, 235] on div "Performance Metrics Dashboard" at bounding box center [352, 235] width 361 height 23
click at [172, 221] on input "c. Performance Metrics Dashboard" at bounding box center [172, 217] width 0 height 7
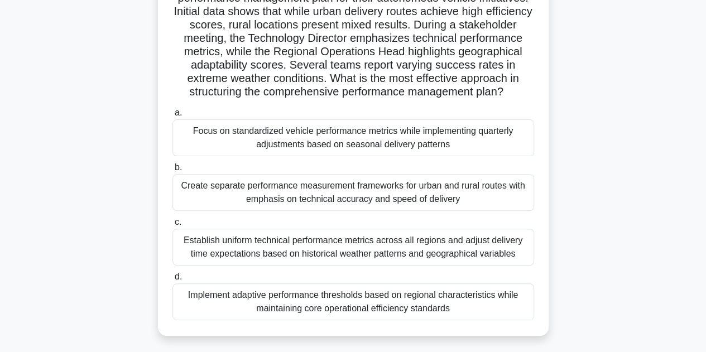
scroll to position [106, 0]
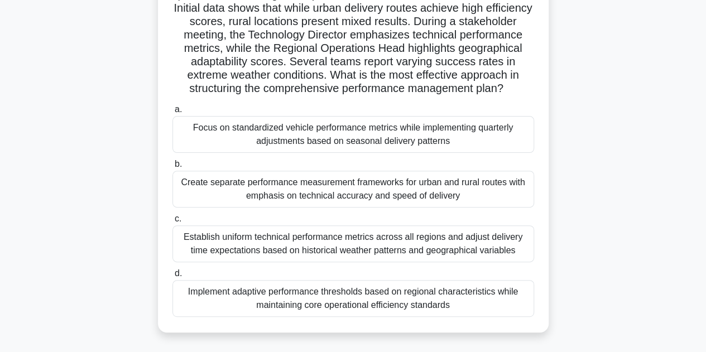
click at [376, 247] on div "Establish uniform technical performance metrics across all regions and adjust d…" at bounding box center [352, 243] width 361 height 37
click at [172, 223] on input "c. Establish uniform technical performance metrics across all regions and adjus…" at bounding box center [172, 218] width 0 height 7
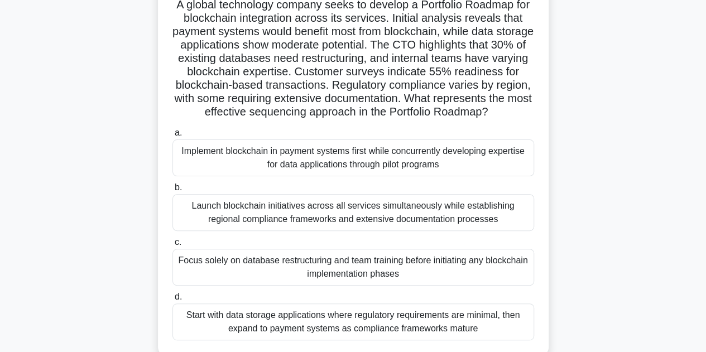
scroll to position [84, 0]
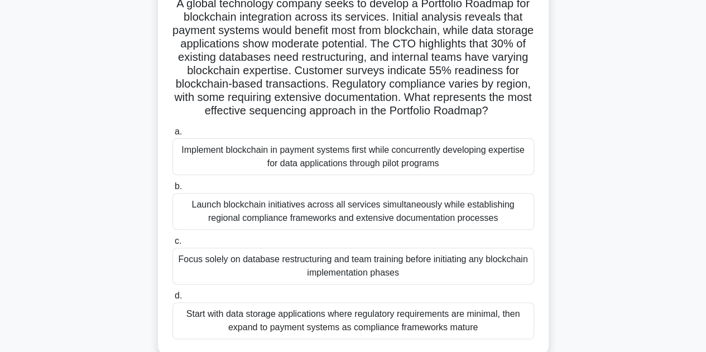
click at [375, 161] on div "Implement blockchain in payment systems first while concurrently developing exp…" at bounding box center [352, 156] width 361 height 37
click at [172, 136] on input "a. Implement blockchain in payment systems first while concurrently developing …" at bounding box center [172, 131] width 0 height 7
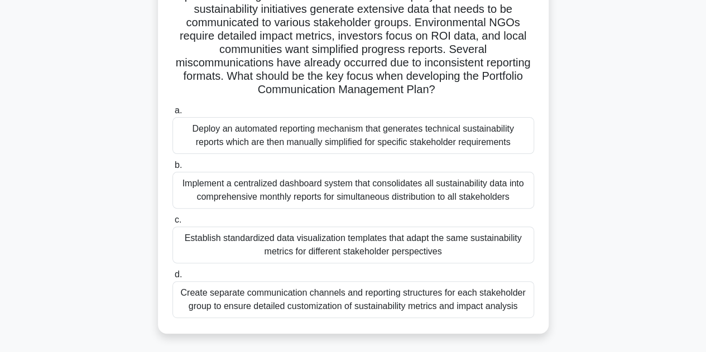
scroll to position [113, 0]
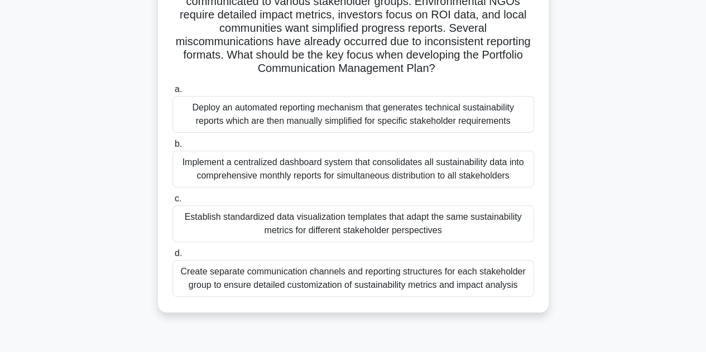
click at [431, 219] on div "Establish standardized data visualization templates that adapt the same sustain…" at bounding box center [352, 223] width 361 height 37
click at [172, 202] on input "c. Establish standardized data visualization templates that adapt the same sust…" at bounding box center [172, 198] width 0 height 7
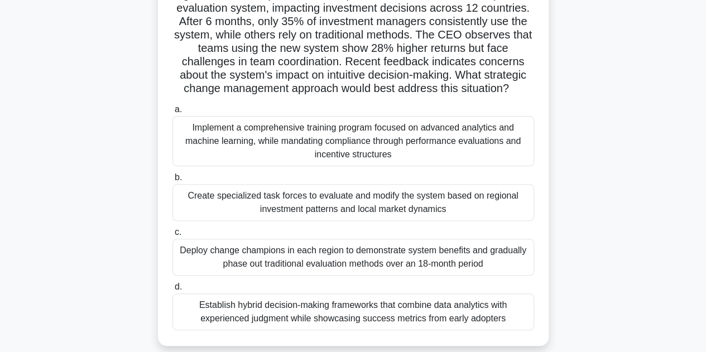
scroll to position [96, 0]
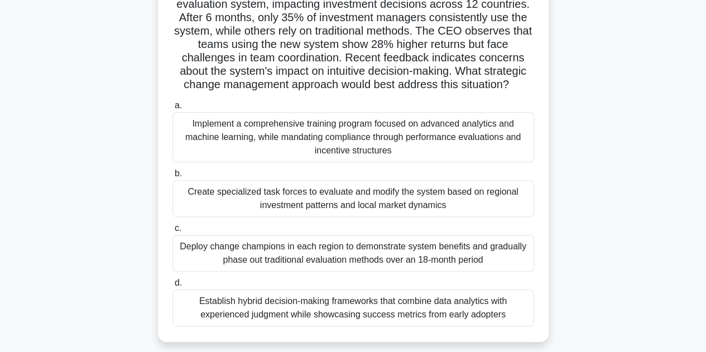
click at [375, 316] on div "Establish hybrid decision-making frameworks that combine data analytics with ex…" at bounding box center [352, 307] width 361 height 37
click at [172, 287] on input "d. Establish hybrid decision-making frameworks that combine data analytics with…" at bounding box center [172, 282] width 0 height 7
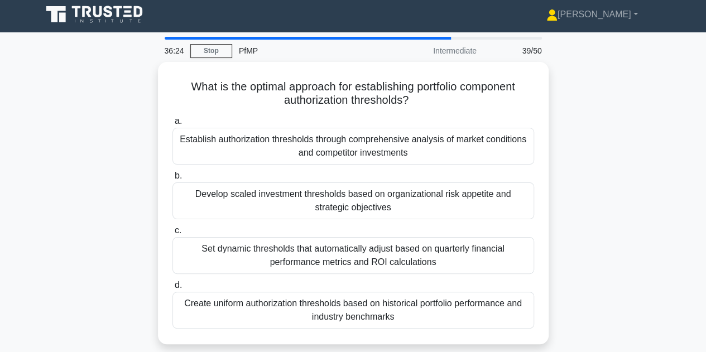
scroll to position [0, 0]
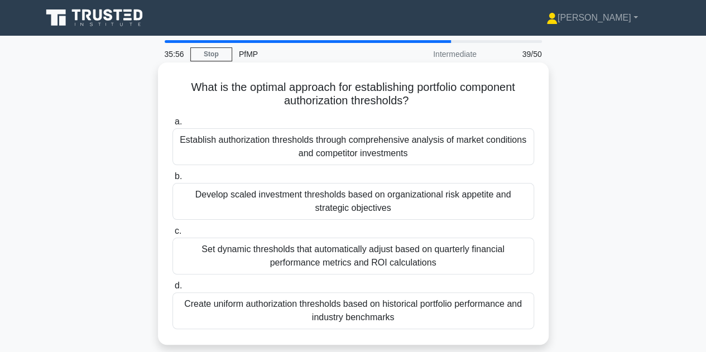
click at [341, 200] on div "Develop scaled investment thresholds based on organizational risk appetite and …" at bounding box center [352, 201] width 361 height 37
click at [172, 180] on input "b. Develop scaled investment thresholds based on organizational risk appetite a…" at bounding box center [172, 176] width 0 height 7
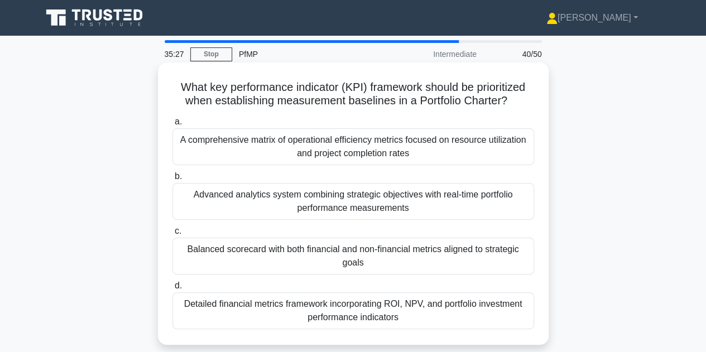
click at [336, 249] on div "Balanced scorecard with both financial and non-financial metrics aligned to str…" at bounding box center [352, 256] width 361 height 37
click at [172, 235] on input "c. Balanced scorecard with both financial and non-financial metrics aligned to …" at bounding box center [172, 231] width 0 height 7
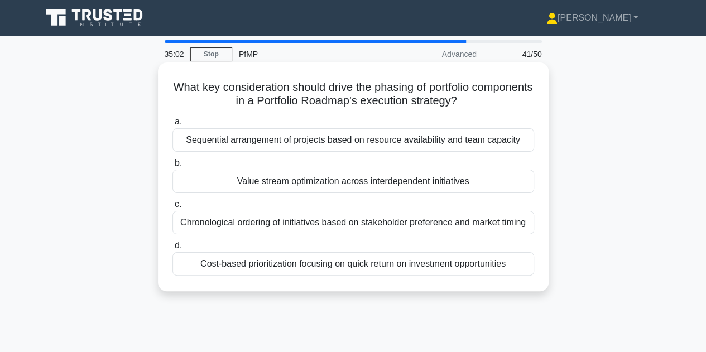
click at [349, 190] on div "Value stream optimization across interdependent initiatives" at bounding box center [352, 181] width 361 height 23
click at [172, 167] on input "b. Value stream optimization across interdependent initiatives" at bounding box center [172, 163] width 0 height 7
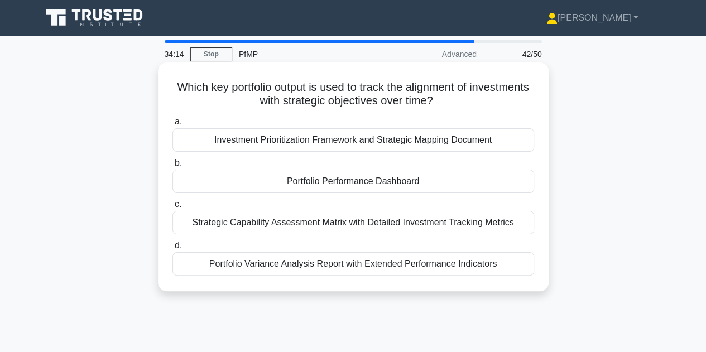
click at [414, 224] on div "Strategic Capability Assessment Matrix with Detailed Investment Tracking Metrics" at bounding box center [352, 222] width 361 height 23
click at [172, 208] on input "c. Strategic Capability Assessment Matrix with Detailed Investment Tracking Met…" at bounding box center [172, 204] width 0 height 7
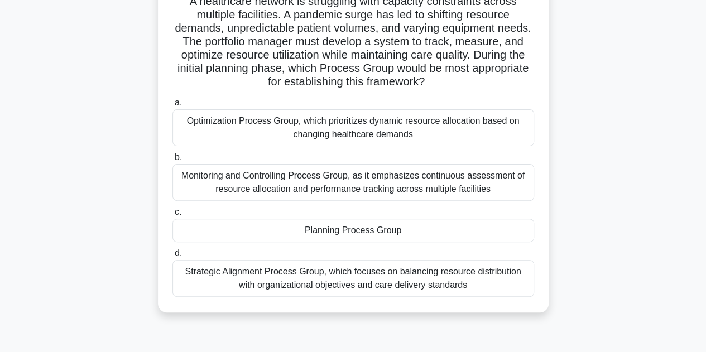
scroll to position [100, 0]
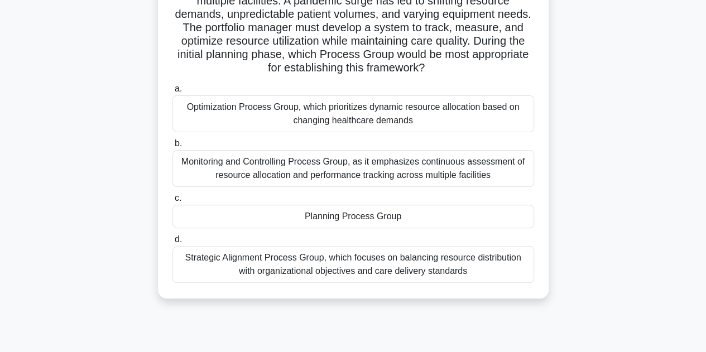
click at [386, 259] on div "Strategic Alignment Process Group, which focuses on balancing resource distribu…" at bounding box center [352, 264] width 361 height 37
click at [172, 243] on input "d. Strategic Alignment Process Group, which focuses on balancing resource distr…" at bounding box center [172, 239] width 0 height 7
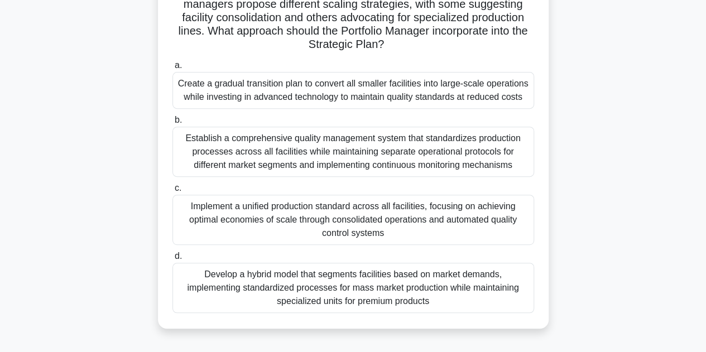
scroll to position [169, 0]
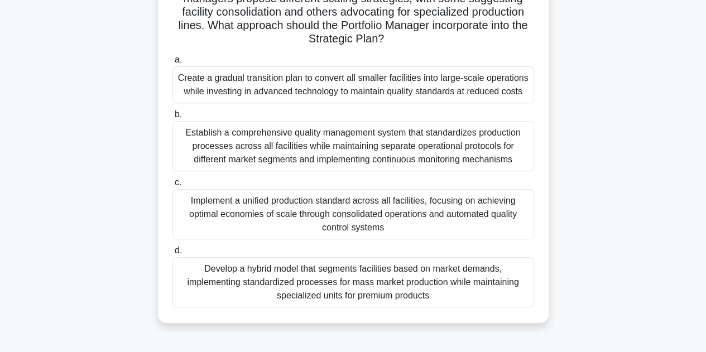
click at [370, 274] on div "Develop a hybrid model that segments facilities based on market demands, implem…" at bounding box center [352, 282] width 361 height 50
click at [172, 254] on input "d. Develop a hybrid model that segments facilities based on market demands, imp…" at bounding box center [172, 250] width 0 height 7
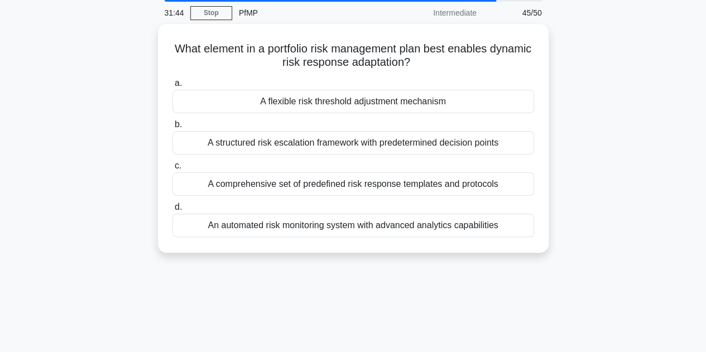
scroll to position [0, 0]
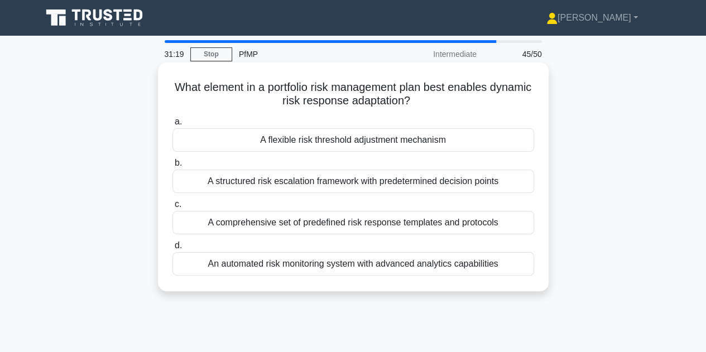
click at [353, 142] on div "A flexible risk threshold adjustment mechanism" at bounding box center [352, 139] width 361 height 23
click at [172, 125] on input "a. A flexible risk threshold adjustment mechanism" at bounding box center [172, 121] width 0 height 7
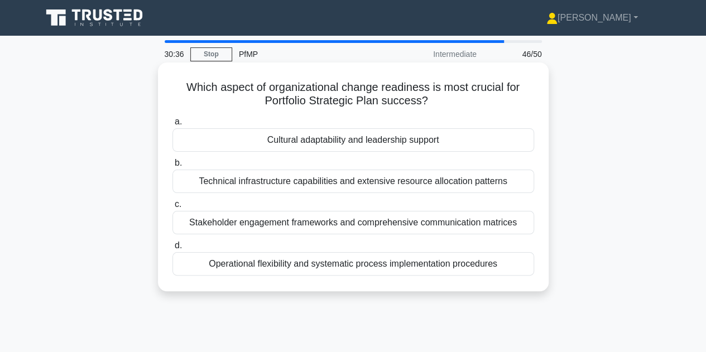
click at [322, 263] on div "Operational flexibility and systematic process implementation procedures" at bounding box center [352, 263] width 361 height 23
click at [172, 249] on input "d. Operational flexibility and systematic process implementation procedures" at bounding box center [172, 245] width 0 height 7
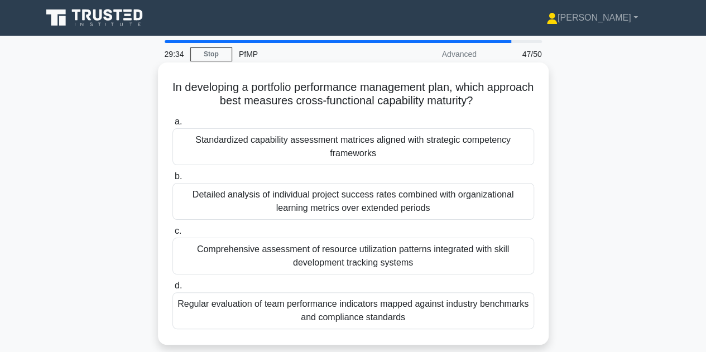
click at [321, 138] on div "Standardized capability assessment matrices aligned with strategic competency f…" at bounding box center [352, 146] width 361 height 37
click at [172, 125] on input "a. Standardized capability assessment matrices aligned with strategic competenc…" at bounding box center [172, 121] width 0 height 7
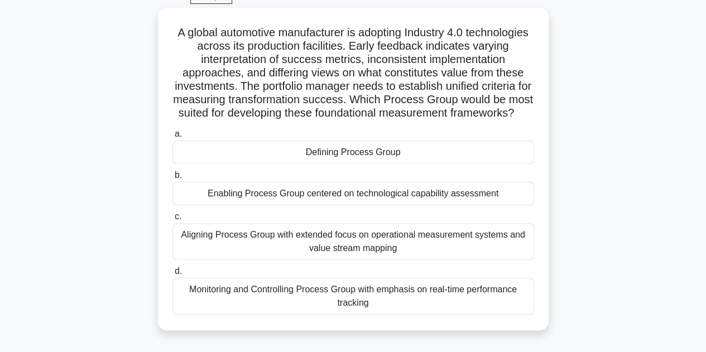
scroll to position [60, 0]
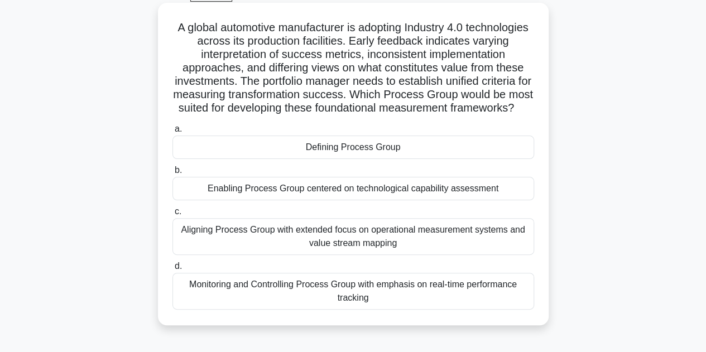
click at [325, 159] on div "Defining Process Group" at bounding box center [352, 147] width 361 height 23
click at [172, 133] on input "a. Defining Process Group" at bounding box center [172, 128] width 0 height 7
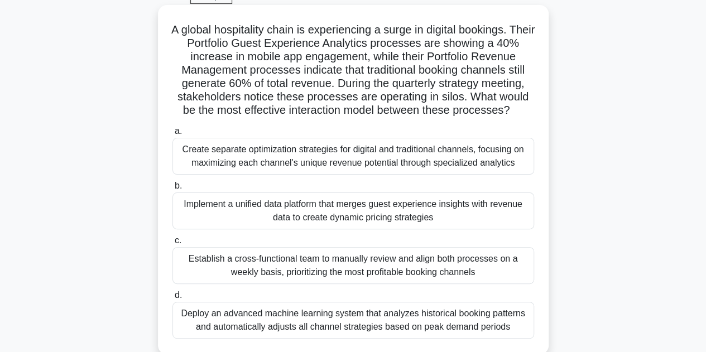
scroll to position [58, 0]
click at [427, 210] on div "Implement a unified data platform that merges guest experience insights with re…" at bounding box center [352, 210] width 361 height 37
click at [172, 189] on input "b. Implement a unified data platform that merges guest experience insights with…" at bounding box center [172, 185] width 0 height 7
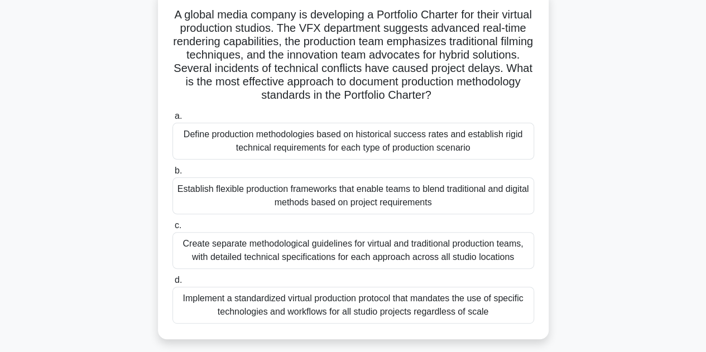
scroll to position [73, 0]
click at [433, 187] on div "Establish flexible production frameworks that enable teams to blend traditional…" at bounding box center [352, 195] width 361 height 37
click at [172, 174] on input "b. Establish flexible production frameworks that enable teams to blend traditio…" at bounding box center [172, 170] width 0 height 7
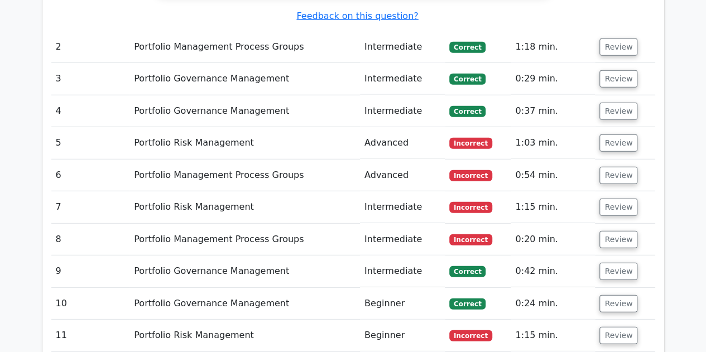
scroll to position [1424, 0]
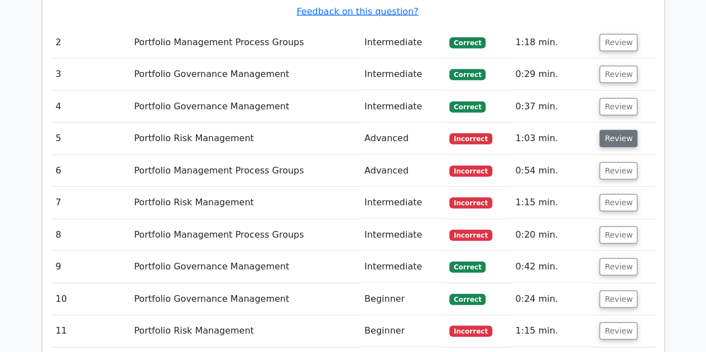
click at [613, 130] on button "Review" at bounding box center [618, 138] width 38 height 17
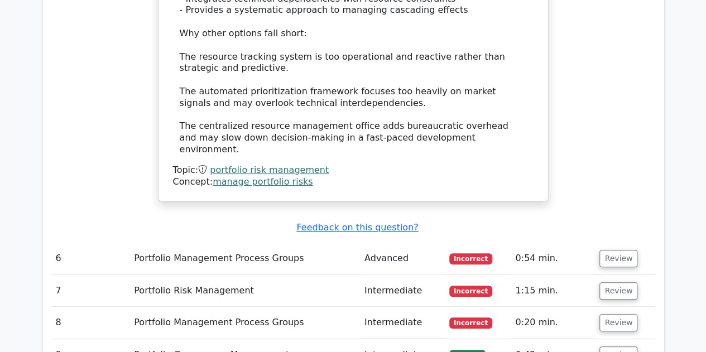
scroll to position [2178, 0]
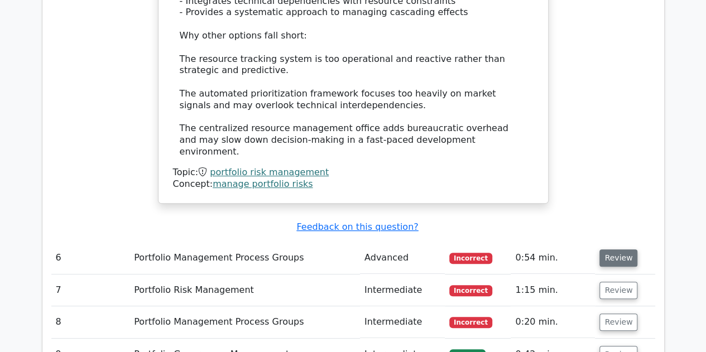
click at [614, 249] on button "Review" at bounding box center [618, 257] width 38 height 17
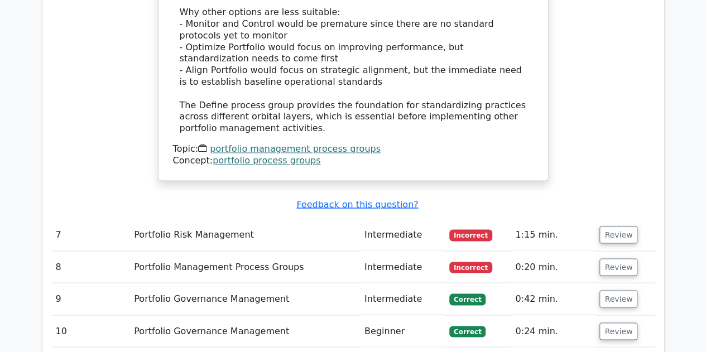
scroll to position [2991, 0]
click at [618, 225] on button "Review" at bounding box center [618, 233] width 38 height 17
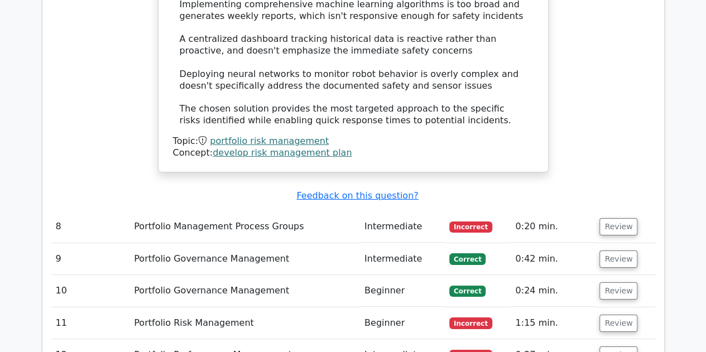
scroll to position [3857, 0]
click at [615, 218] on button "Review" at bounding box center [618, 226] width 38 height 17
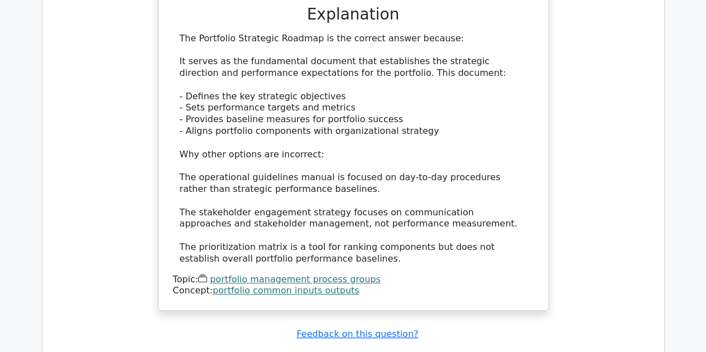
scroll to position [4318, 0]
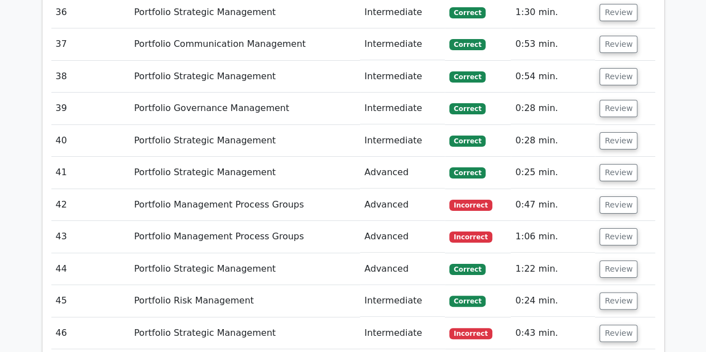
scroll to position [6358, 0]
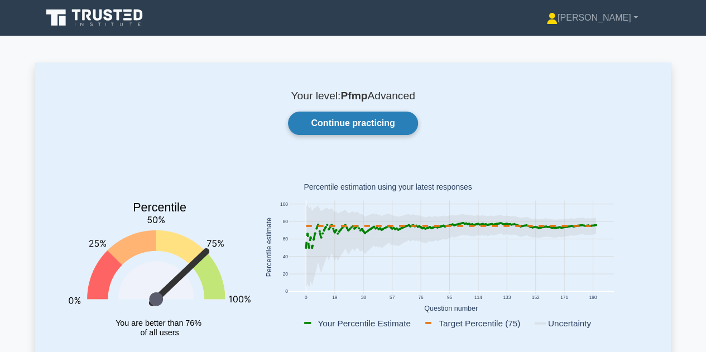
click at [337, 125] on link "Continue practicing" at bounding box center [352, 123] width 129 height 23
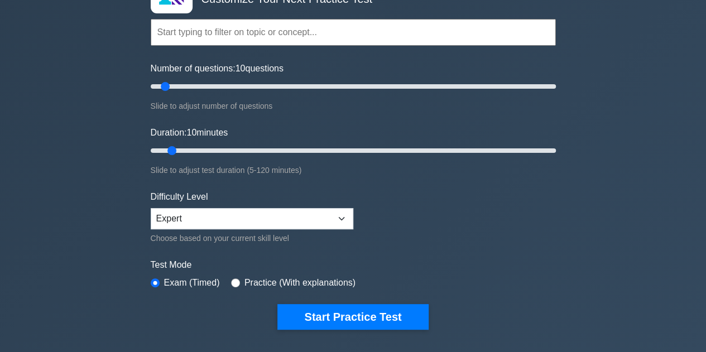
scroll to position [91, 0]
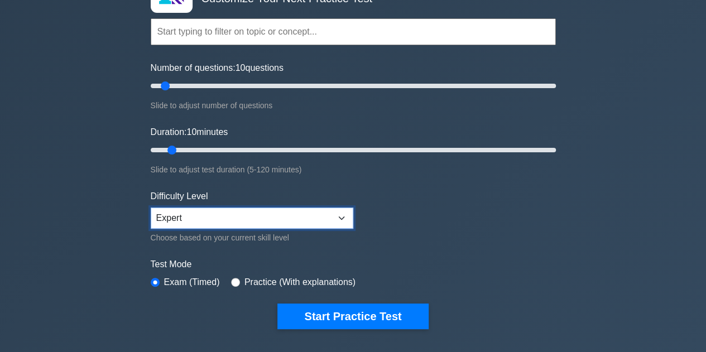
click at [228, 221] on select "Beginner Intermediate Expert" at bounding box center [252, 217] width 202 height 21
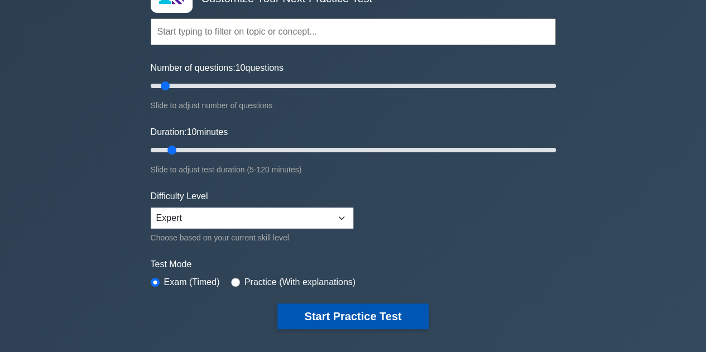
click at [329, 316] on button "Start Practice Test" at bounding box center [352, 316] width 151 height 26
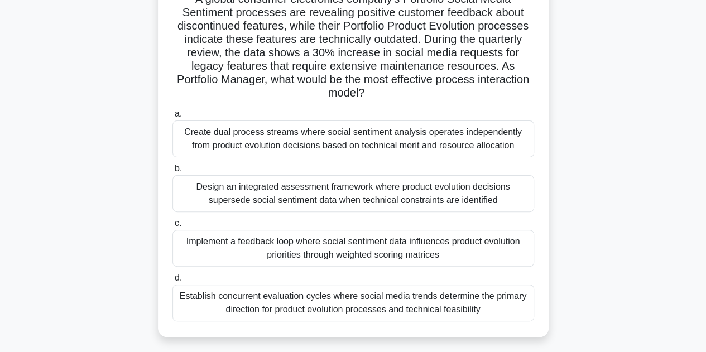
scroll to position [96, 0]
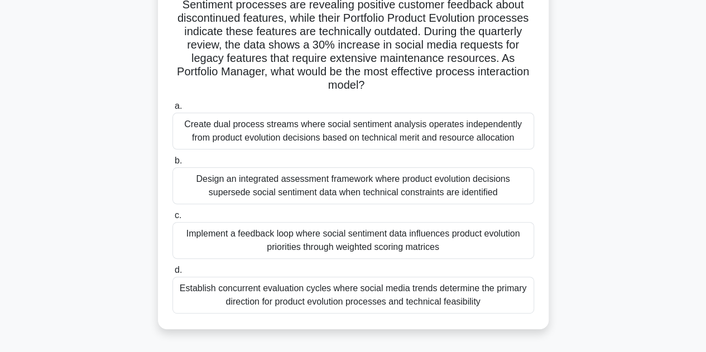
click at [456, 239] on div "Implement a feedback loop where social sentiment data influences product evolut…" at bounding box center [352, 240] width 361 height 37
click at [172, 219] on input "c. Implement a feedback loop where social sentiment data influences product evo…" at bounding box center [172, 215] width 0 height 7
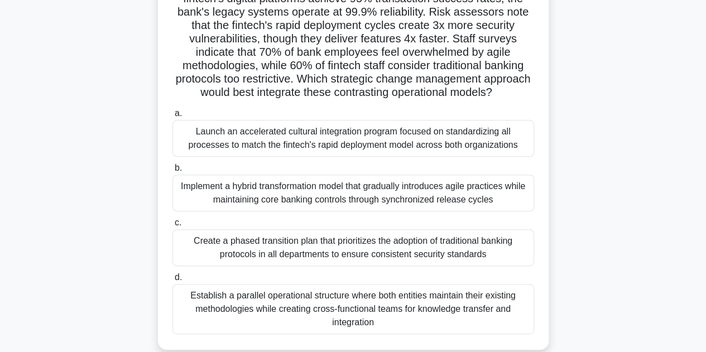
scroll to position [120, 0]
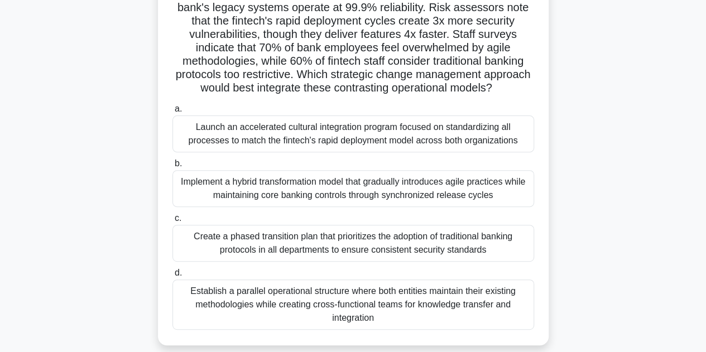
click at [470, 133] on div "Launch an accelerated cultural integration program focused on standardizing all…" at bounding box center [352, 133] width 361 height 37
click at [172, 113] on input "a. Launch an accelerated cultural integration program focused on standardizing …" at bounding box center [172, 108] width 0 height 7
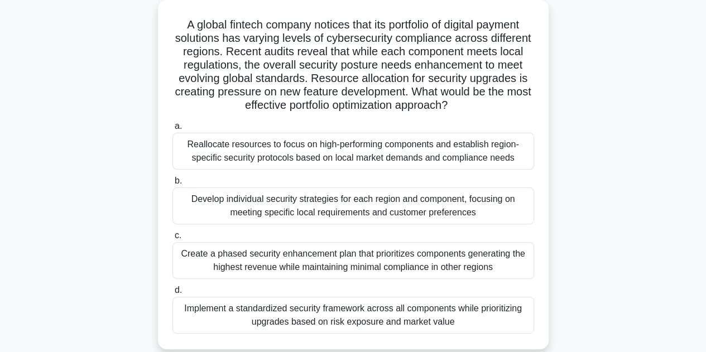
scroll to position [88, 0]
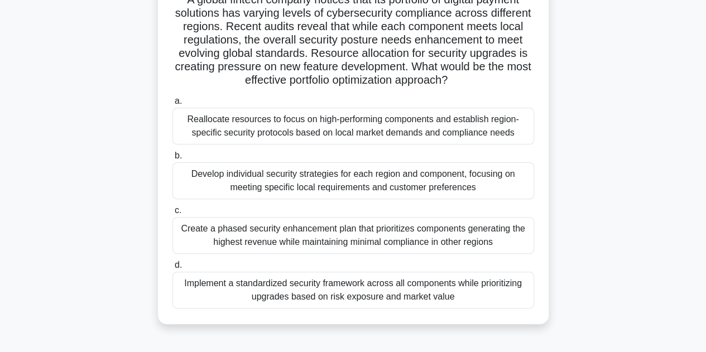
click at [462, 281] on div "Implement a standardized security framework across all components while priorit…" at bounding box center [352, 290] width 361 height 37
click at [172, 269] on input "d. Implement a standardized security framework across all components while prio…" at bounding box center [172, 265] width 0 height 7
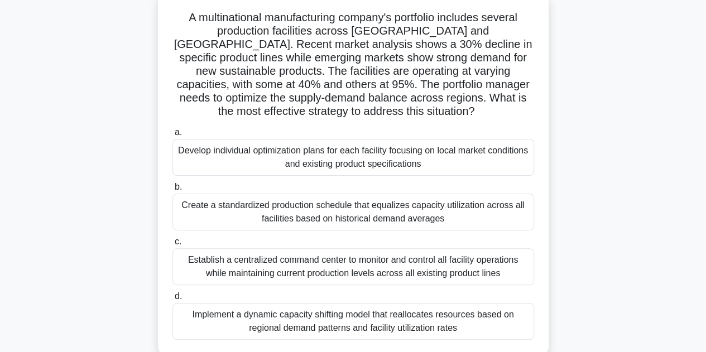
scroll to position [78, 0]
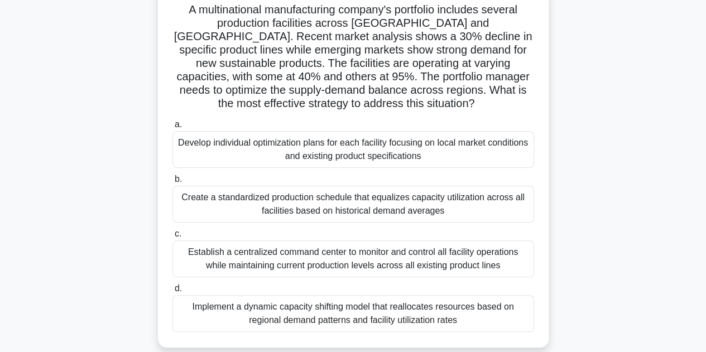
click at [425, 308] on div "Implement a dynamic capacity shifting model that reallocates resources based on…" at bounding box center [352, 313] width 361 height 37
click at [172, 292] on input "d. Implement a dynamic capacity shifting model that reallocates resources based…" at bounding box center [172, 288] width 0 height 7
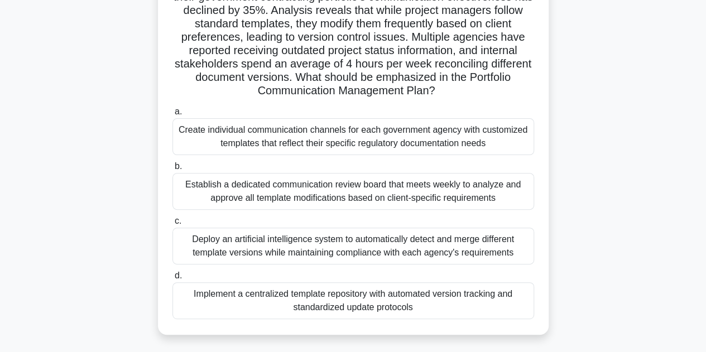
scroll to position [105, 0]
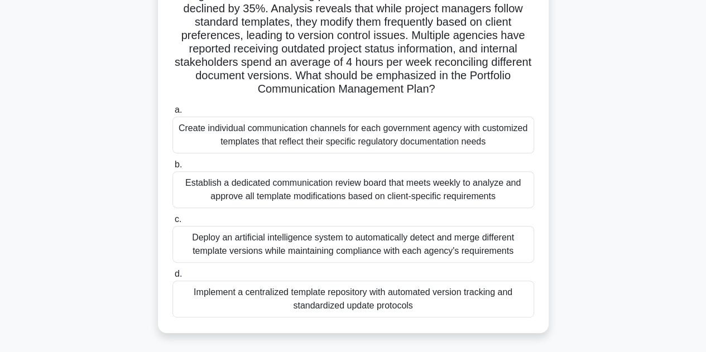
click at [418, 308] on div "Implement a centralized template repository with automated version tracking and…" at bounding box center [352, 299] width 361 height 37
click at [172, 278] on input "d. Implement a centralized template repository with automated version tracking …" at bounding box center [172, 274] width 0 height 7
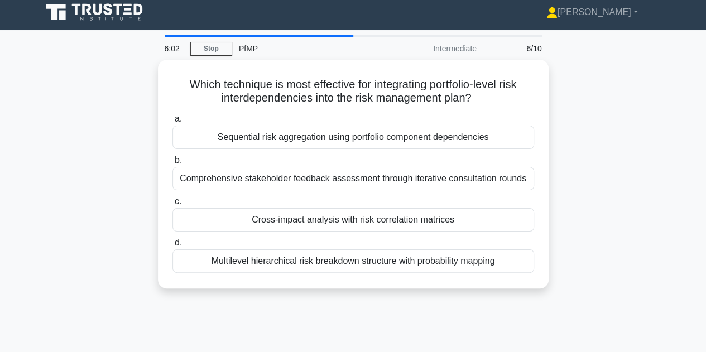
scroll to position [0, 0]
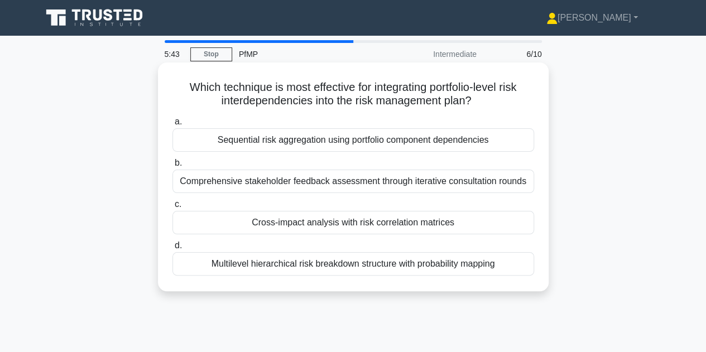
click at [445, 147] on div "Sequential risk aggregation using portfolio component dependencies" at bounding box center [352, 139] width 361 height 23
click at [172, 125] on input "a. Sequential risk aggregation using portfolio component dependencies" at bounding box center [172, 121] width 0 height 7
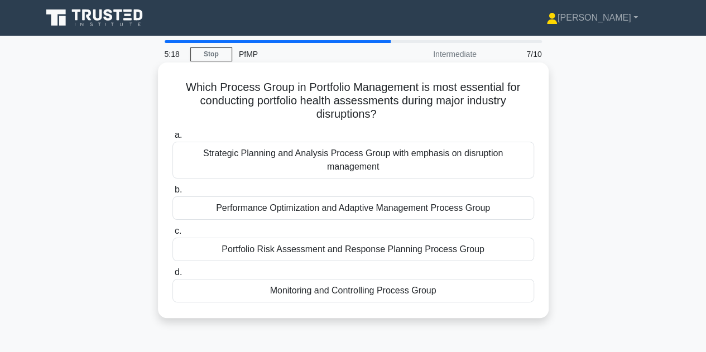
click at [477, 151] on div "Strategic Planning and Analysis Process Group with emphasis on disruption manag…" at bounding box center [352, 160] width 361 height 37
click at [172, 139] on input "a. Strategic Planning and Analysis Process Group with emphasis on disruption ma…" at bounding box center [172, 135] width 0 height 7
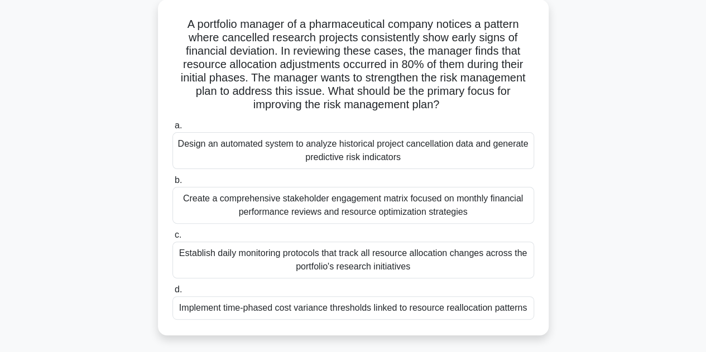
scroll to position [67, 0]
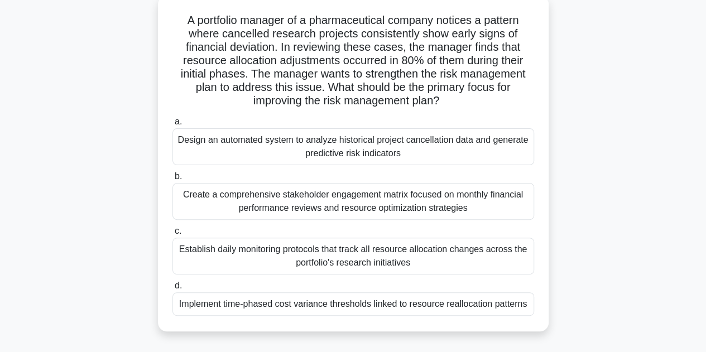
click at [458, 306] on div "Implement time-phased cost variance thresholds linked to resource reallocation …" at bounding box center [352, 303] width 361 height 23
click at [172, 289] on input "d. Implement time-phased cost variance thresholds linked to resource reallocati…" at bounding box center [172, 285] width 0 height 7
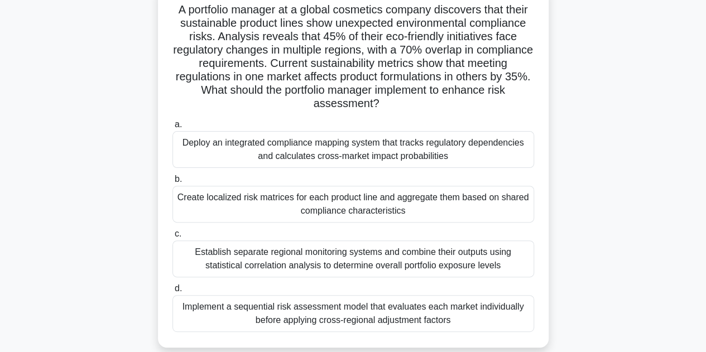
scroll to position [84, 0]
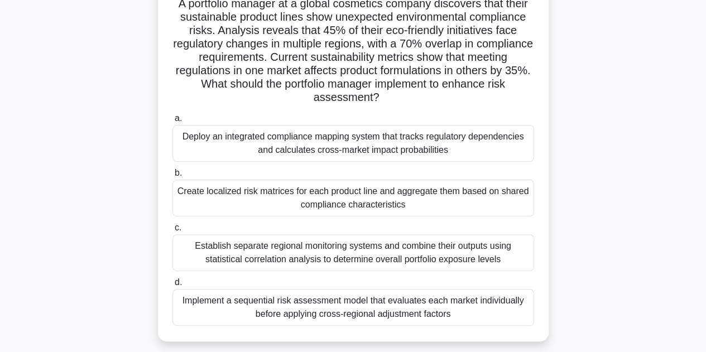
click at [479, 148] on div "Deploy an integrated compliance mapping system that tracks regulatory dependenc…" at bounding box center [352, 143] width 361 height 37
click at [172, 122] on input "a. Deploy an integrated compliance mapping system that tracks regulatory depend…" at bounding box center [172, 118] width 0 height 7
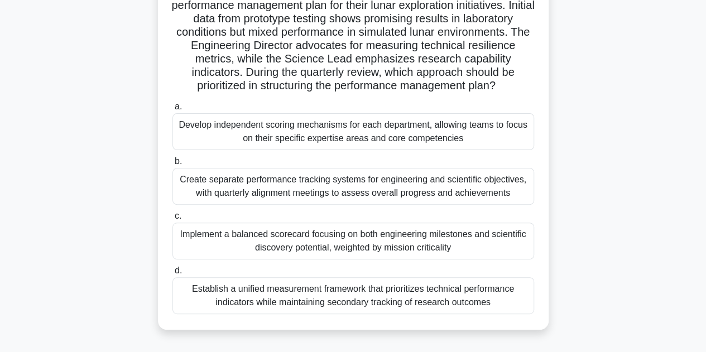
scroll to position [96, 0]
click at [366, 296] on div "Establish a unified measurement framework that prioritizes technical performanc…" at bounding box center [352, 295] width 361 height 37
click at [172, 274] on input "d. Establish a unified measurement framework that prioritizes technical perform…" at bounding box center [172, 270] width 0 height 7
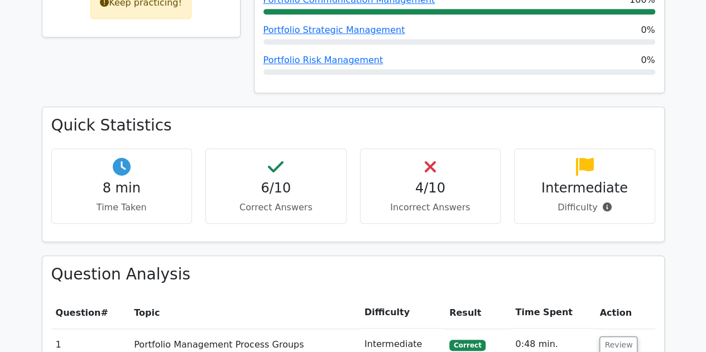
scroll to position [319, 0]
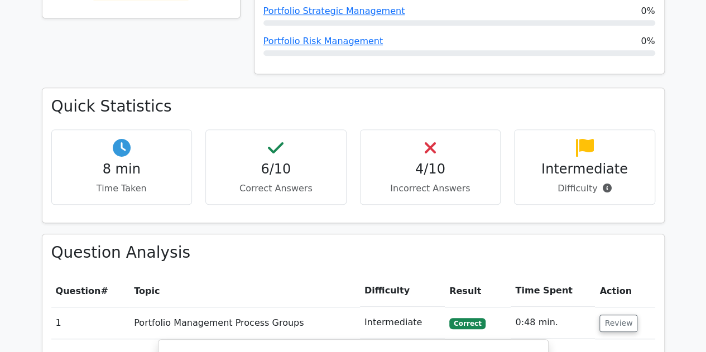
drag, startPoint x: 0, startPoint y: 0, endPoint x: 366, endPoint y: 296, distance: 470.7
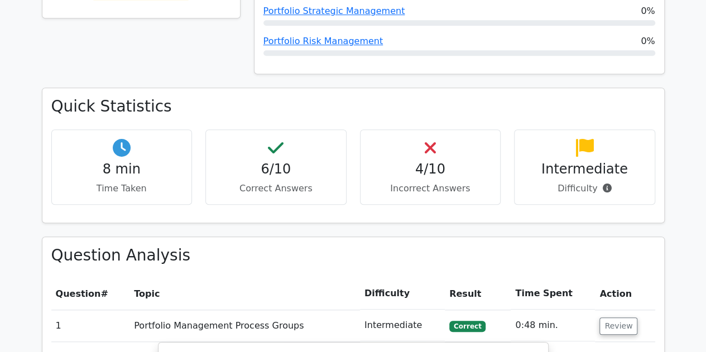
drag, startPoint x: 366, startPoint y: 296, endPoint x: 674, endPoint y: 197, distance: 323.5
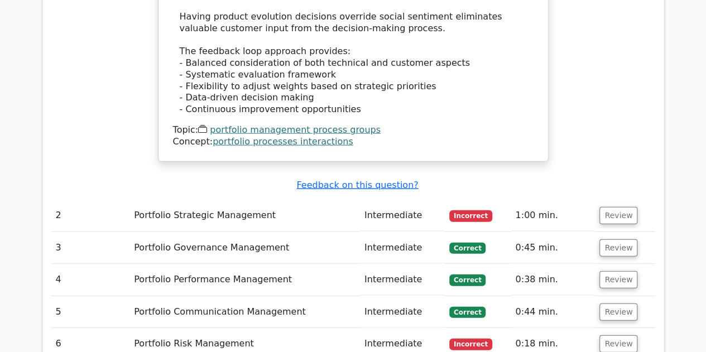
scroll to position [1251, 0]
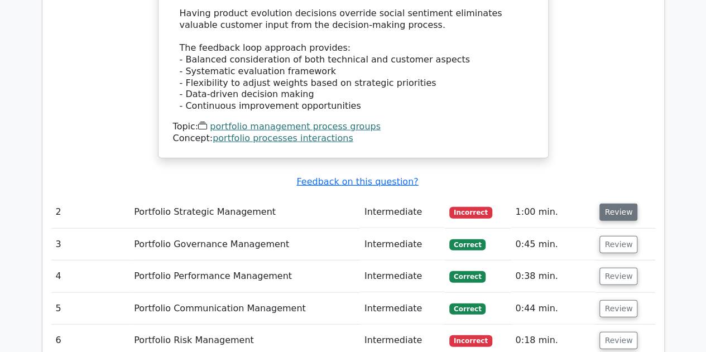
click at [620, 204] on button "Review" at bounding box center [618, 212] width 38 height 17
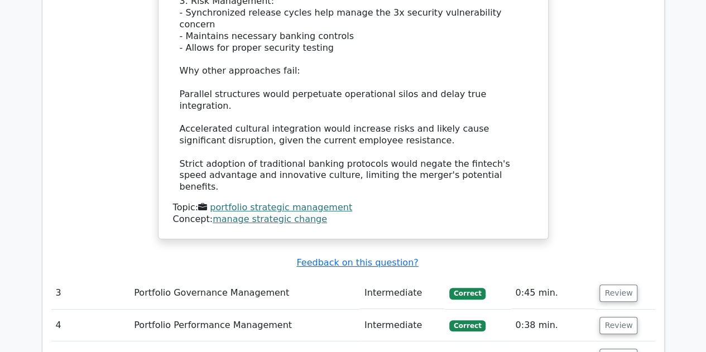
scroll to position [2115, 0]
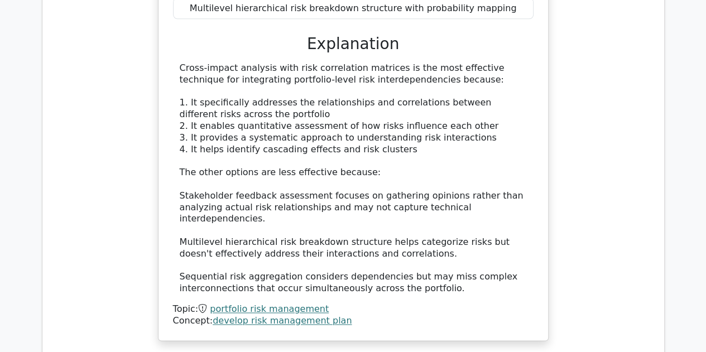
scroll to position [2711, 0]
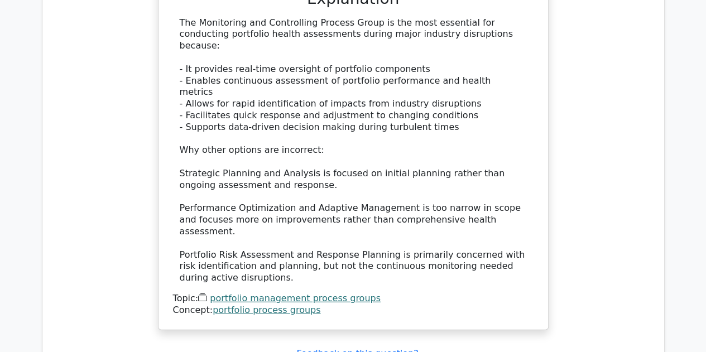
scroll to position [3389, 0]
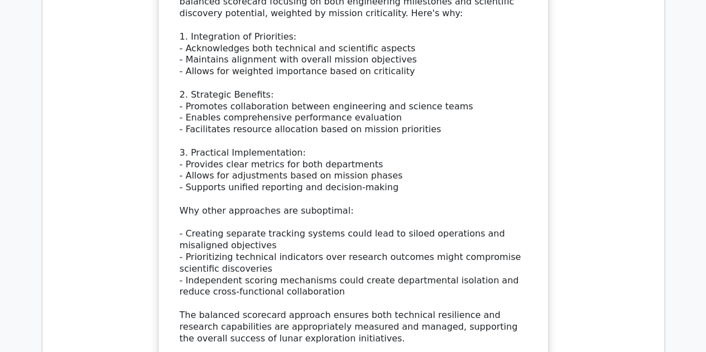
scroll to position [4259, 0]
